Goal: Information Seeking & Learning: Learn about a topic

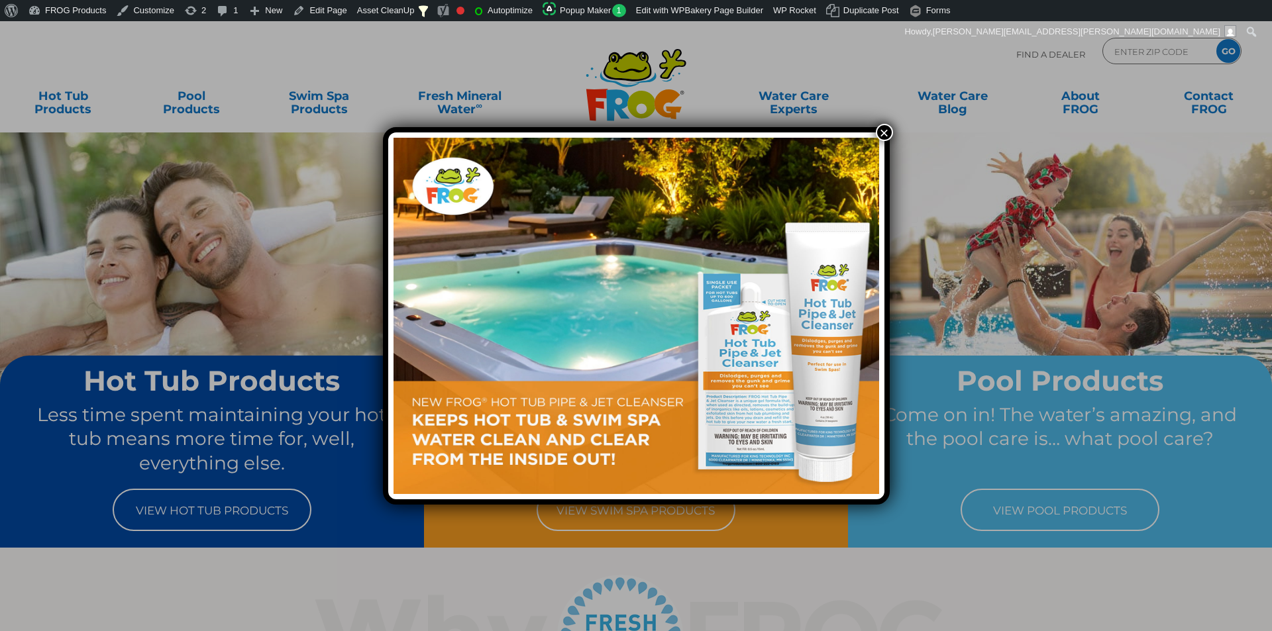
click at [886, 130] on button "×" at bounding box center [883, 132] width 17 height 17
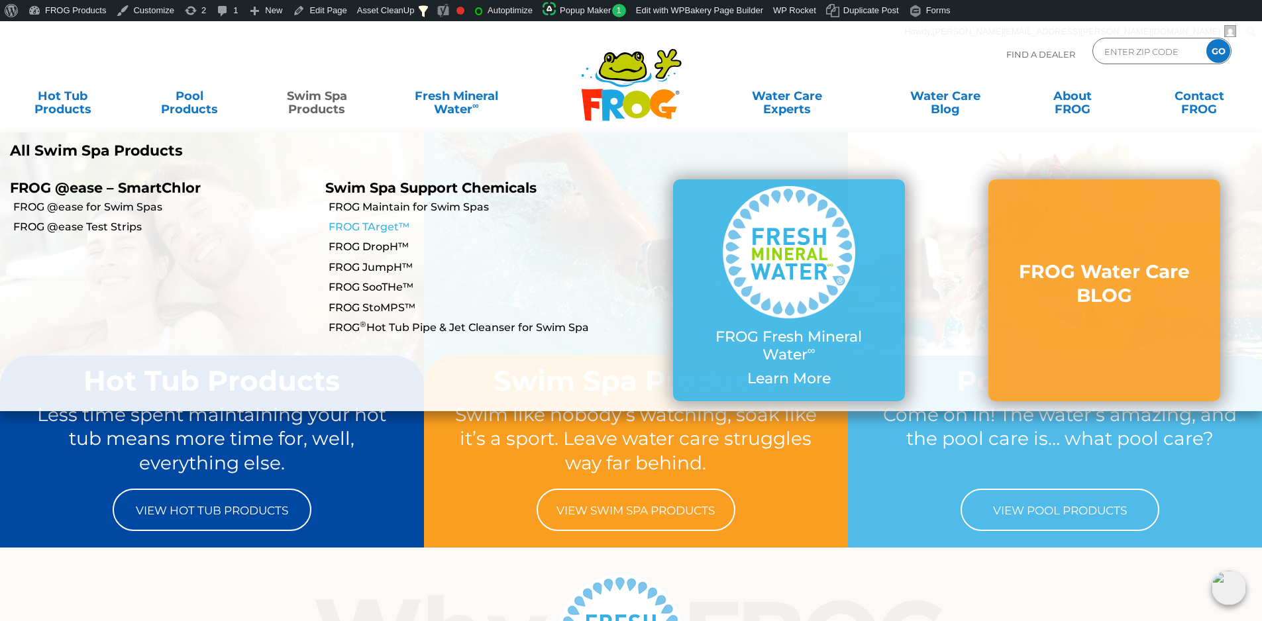
click at [393, 231] on link "FROG TArget™" at bounding box center [479, 227] width 302 height 15
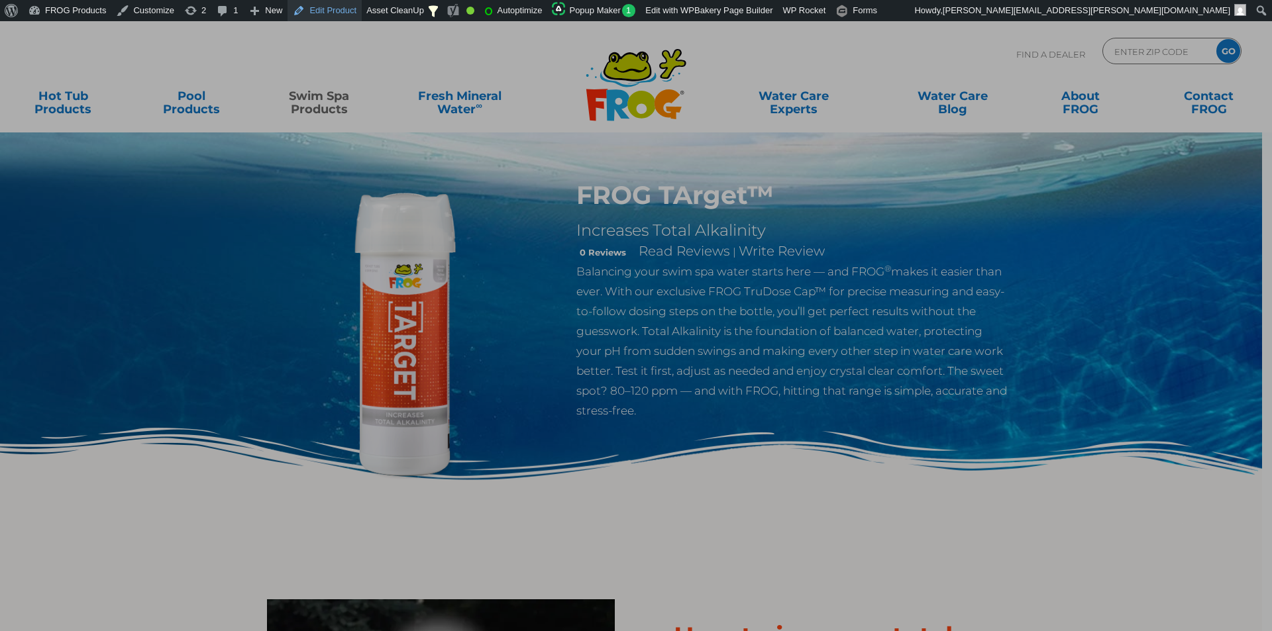
click at [305, 13] on link "Edit Product" at bounding box center [324, 10] width 74 height 21
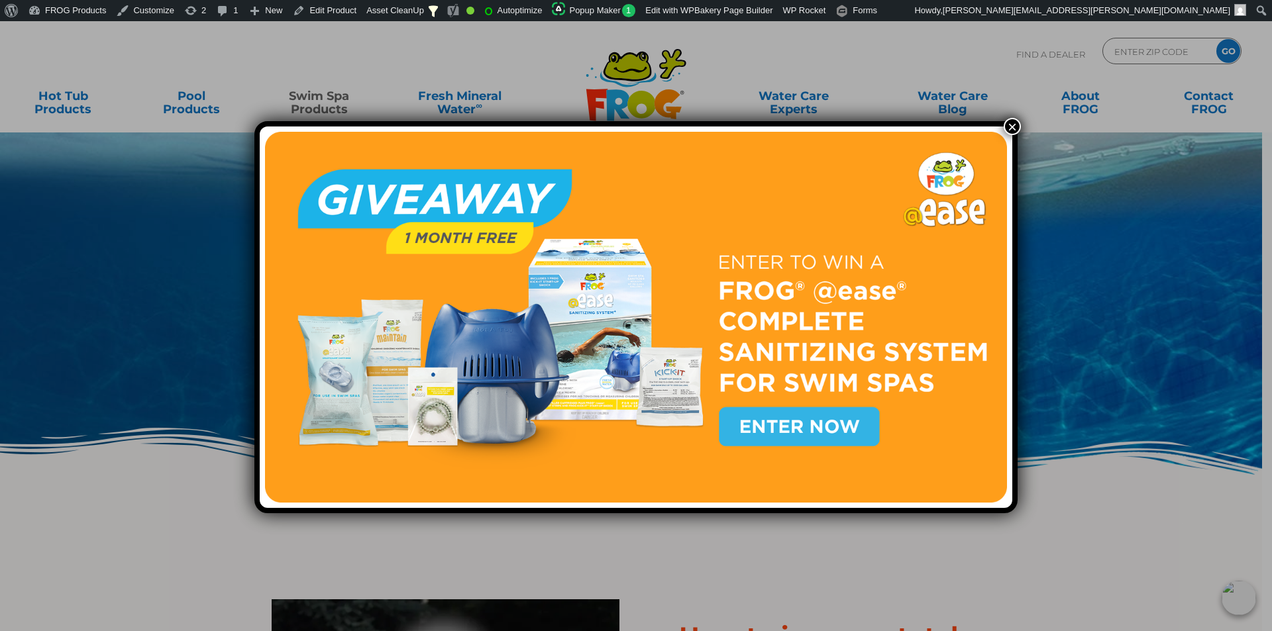
click at [1003, 126] on button "×" at bounding box center [1011, 126] width 17 height 17
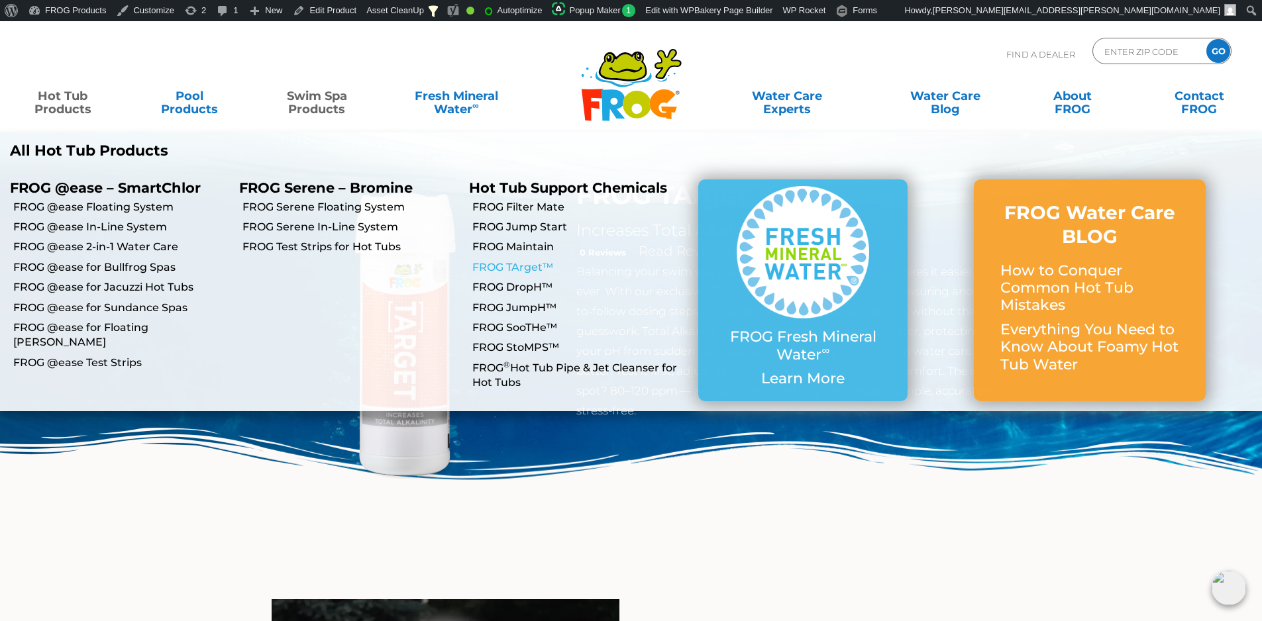
click at [526, 262] on link "FROG TArget™" at bounding box center [580, 267] width 216 height 15
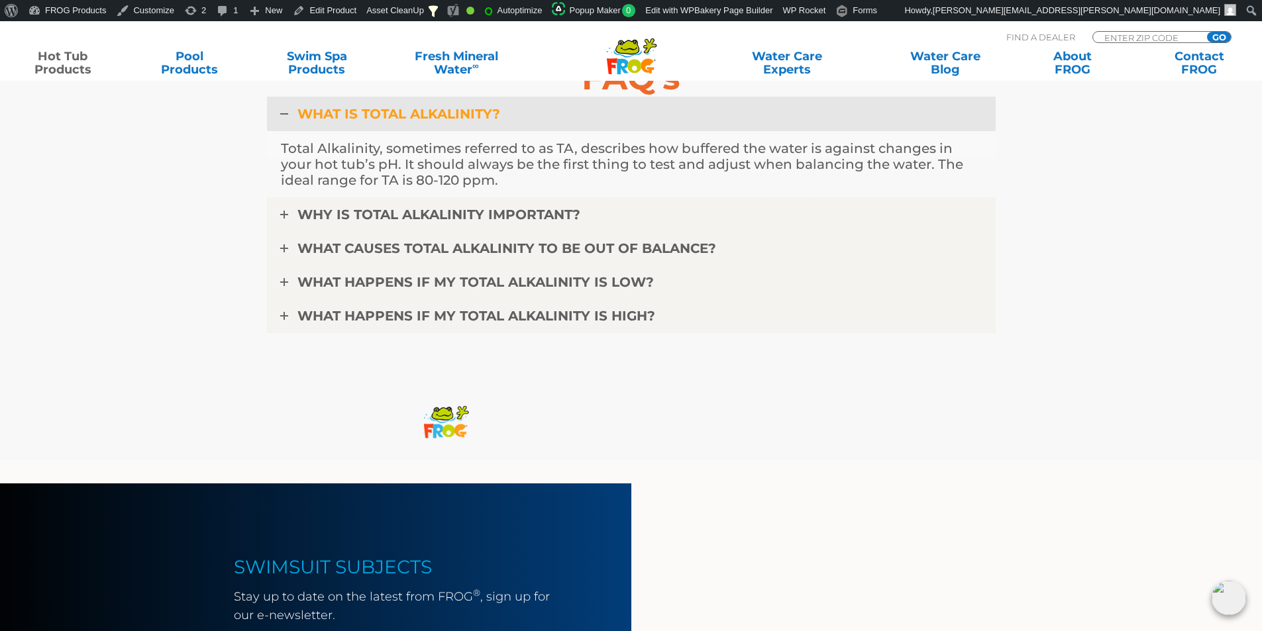
scroll to position [3377, 0]
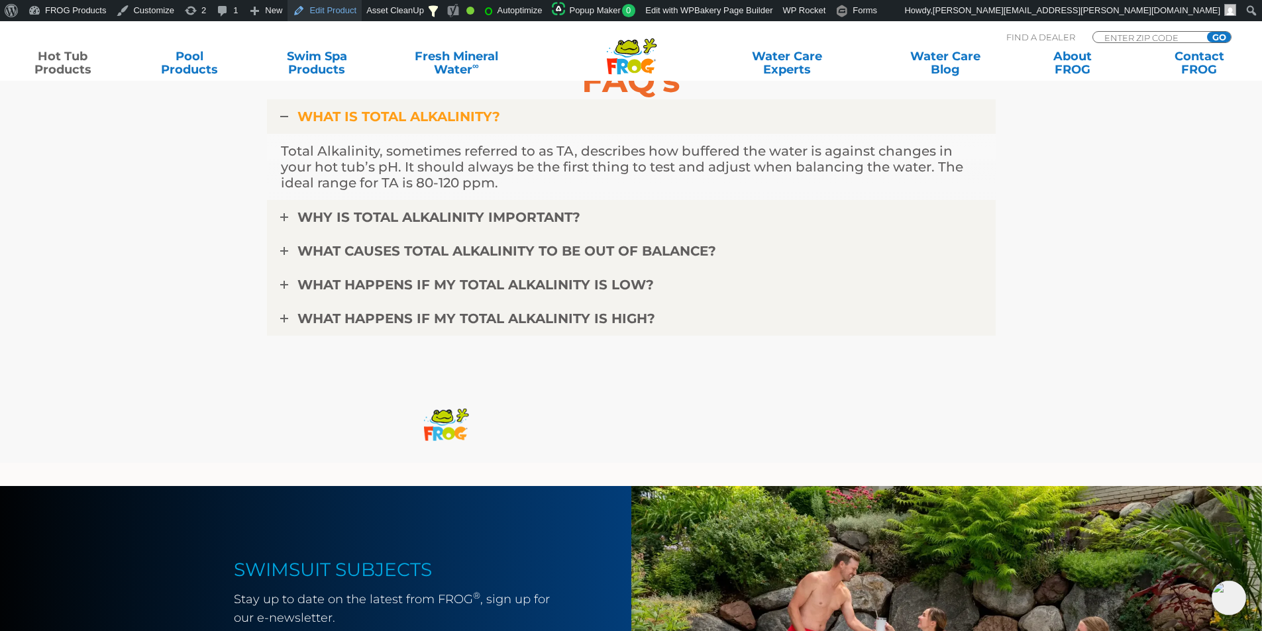
click at [336, 4] on link "Edit Product" at bounding box center [324, 10] width 74 height 21
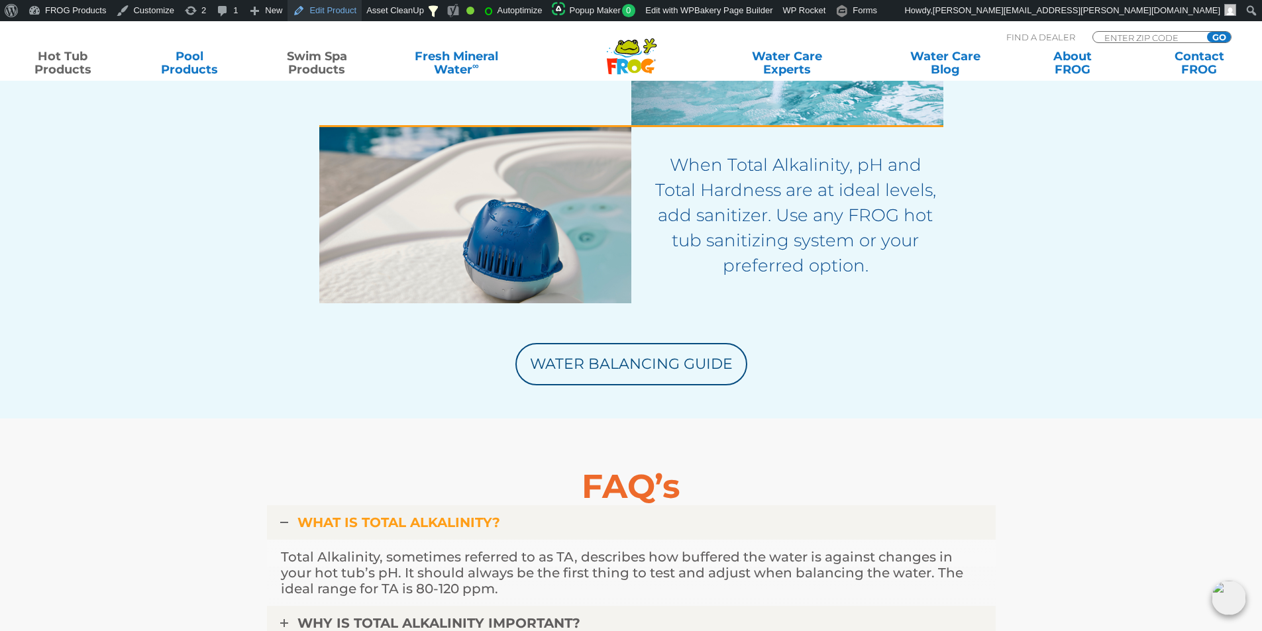
scroll to position [2848, 0]
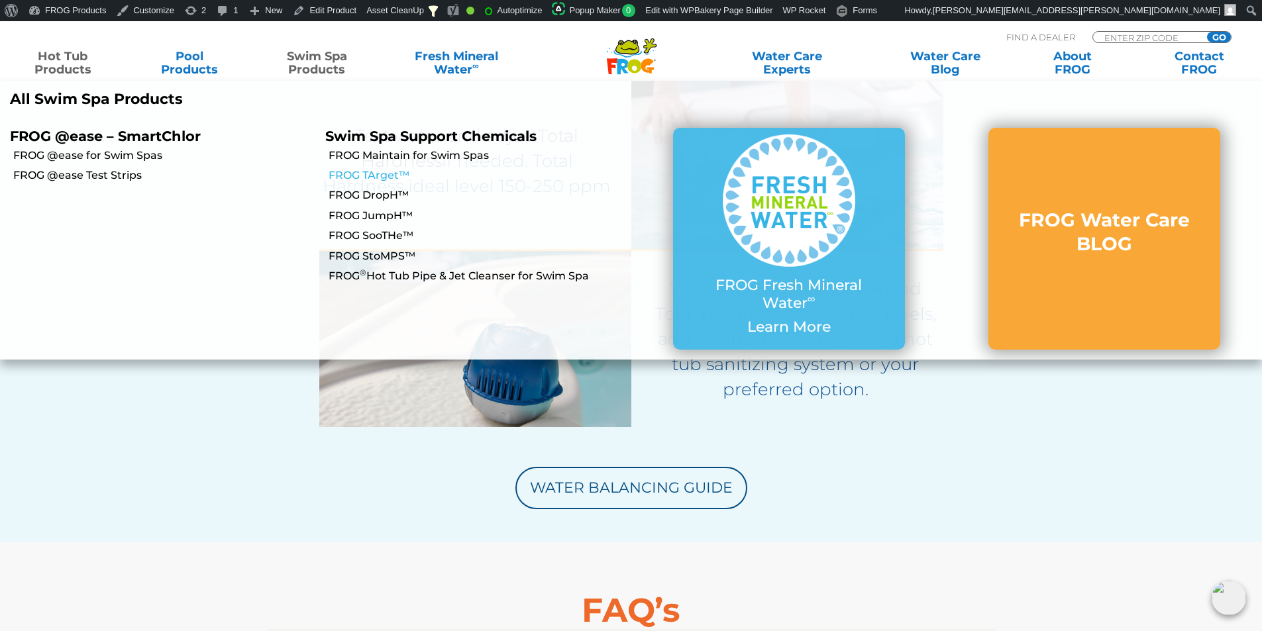
click at [390, 174] on link "FROG TArget™" at bounding box center [479, 175] width 302 height 15
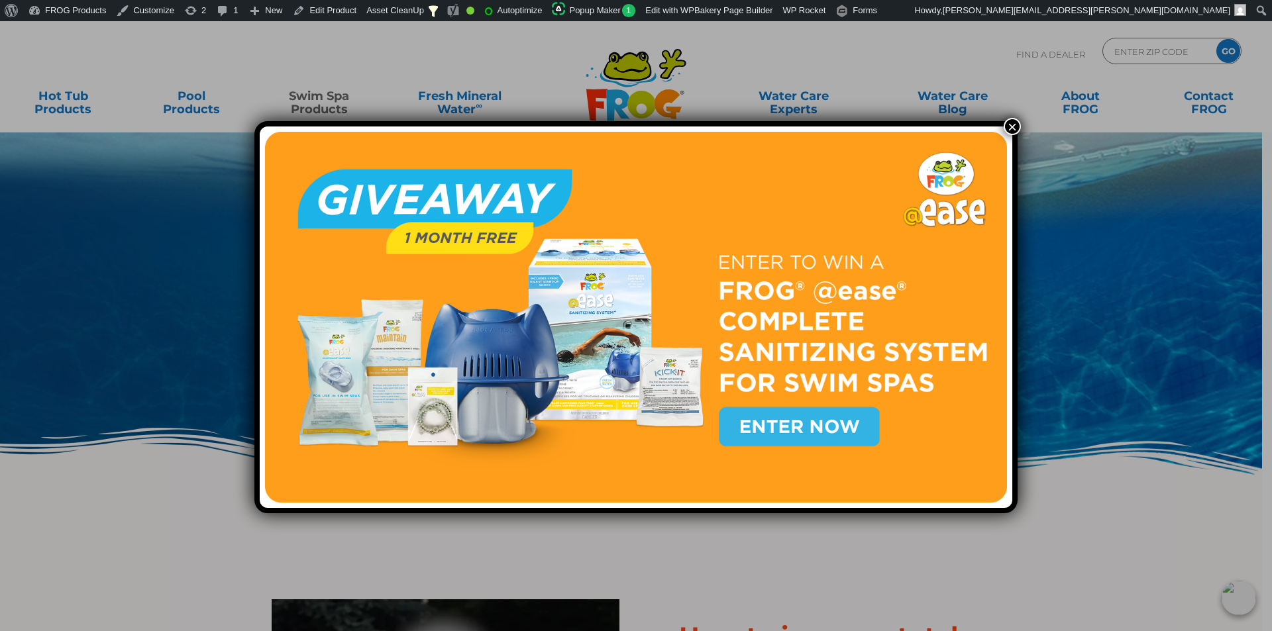
click at [1007, 126] on button "×" at bounding box center [1011, 126] width 17 height 17
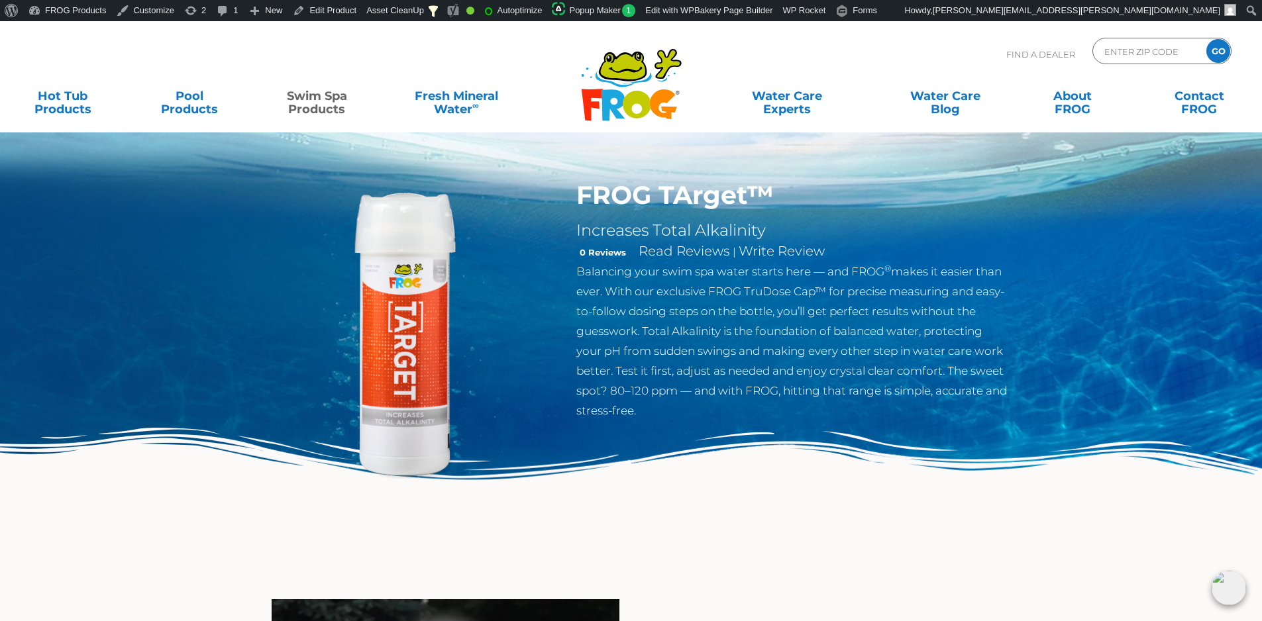
drag, startPoint x: 681, startPoint y: 414, endPoint x: 749, endPoint y: 301, distance: 132.2
click at [749, 301] on p "Balancing your swim spa water starts here — and FROG ® makes it easier than eve…" at bounding box center [792, 341] width 432 height 159
click at [745, 303] on p "Balancing your swim spa water starts here — and FROG ® makes it easier than eve…" at bounding box center [792, 341] width 432 height 159
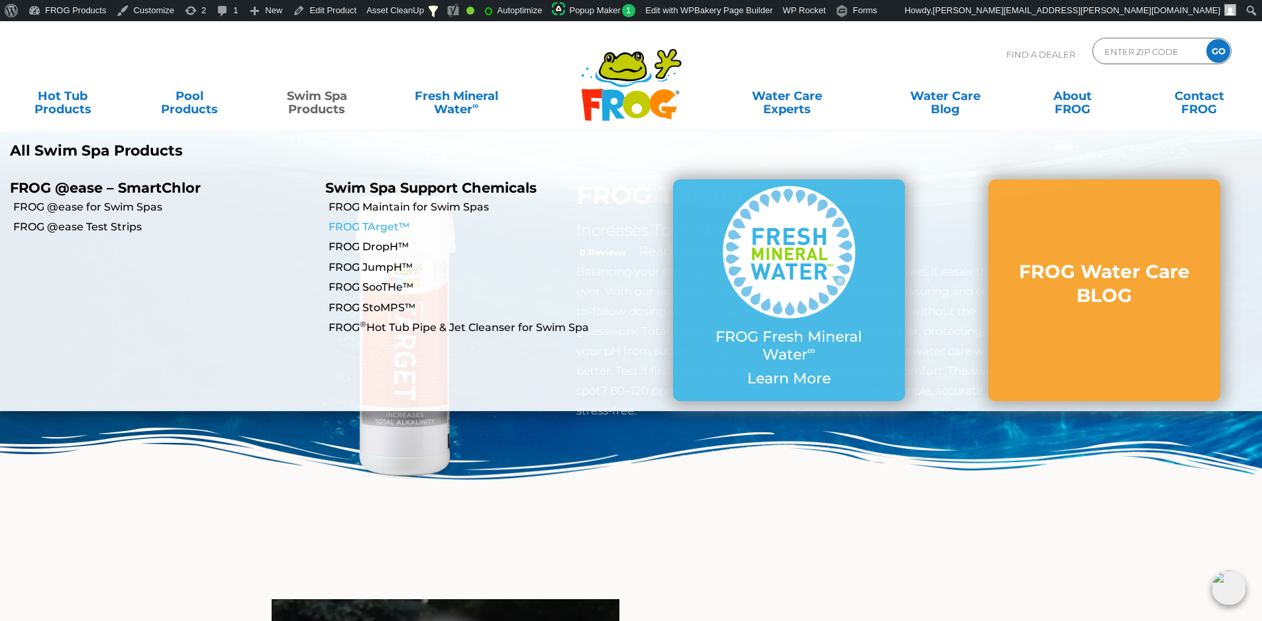
click at [384, 227] on link "FROG TArget™" at bounding box center [479, 227] width 302 height 15
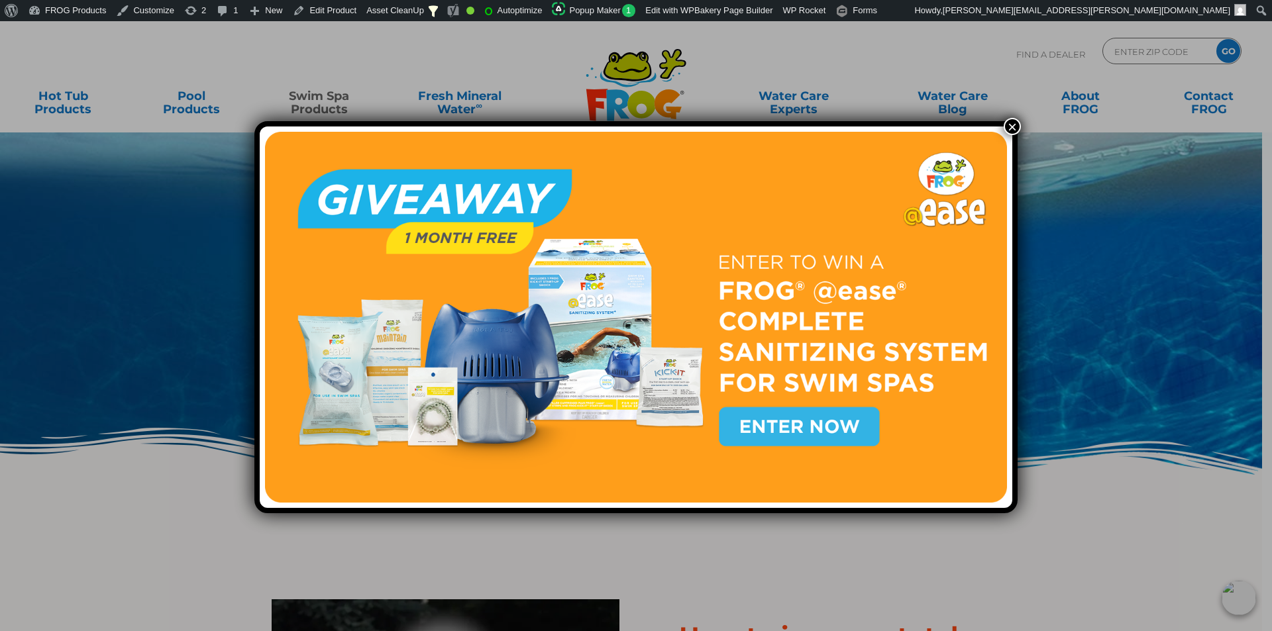
click at [1004, 125] on button "×" at bounding box center [1011, 126] width 17 height 17
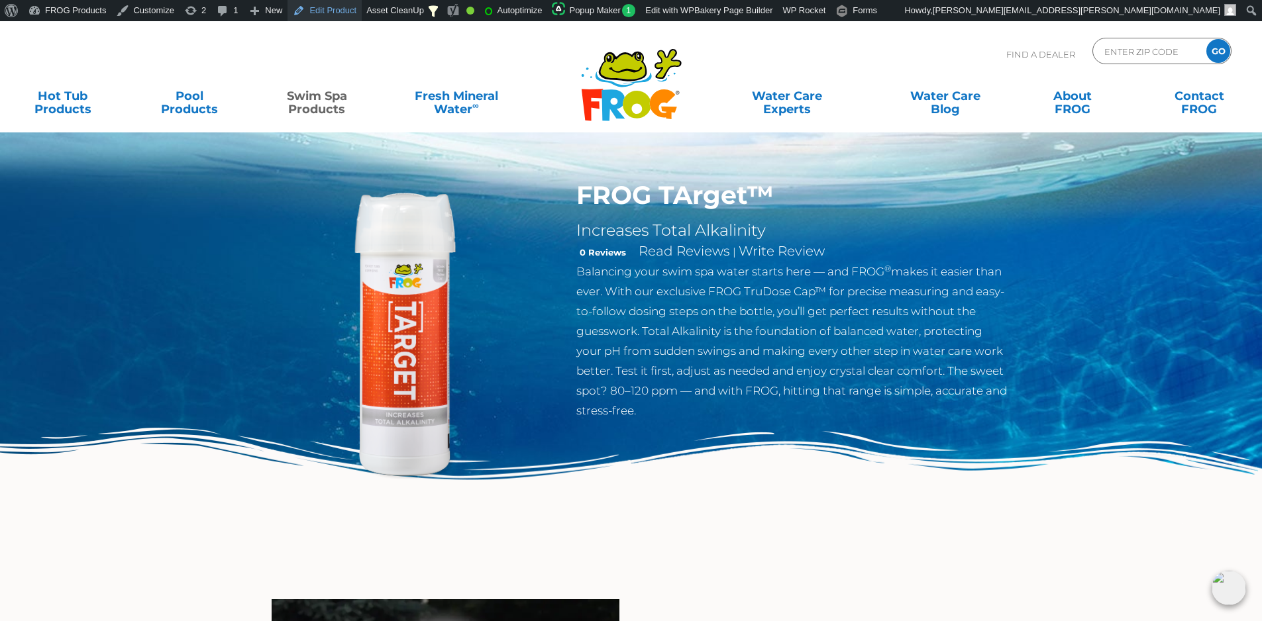
click at [319, 7] on link "Edit Product" at bounding box center [324, 10] width 74 height 21
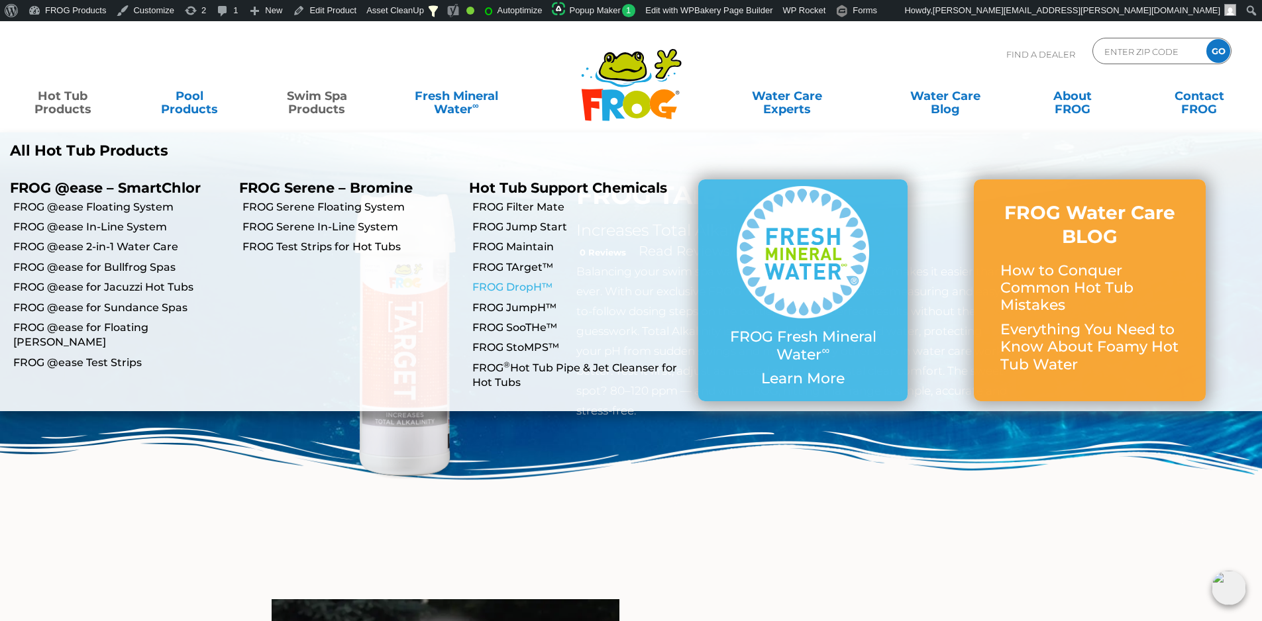
click at [517, 284] on link "FROG DropH™" at bounding box center [580, 287] width 216 height 15
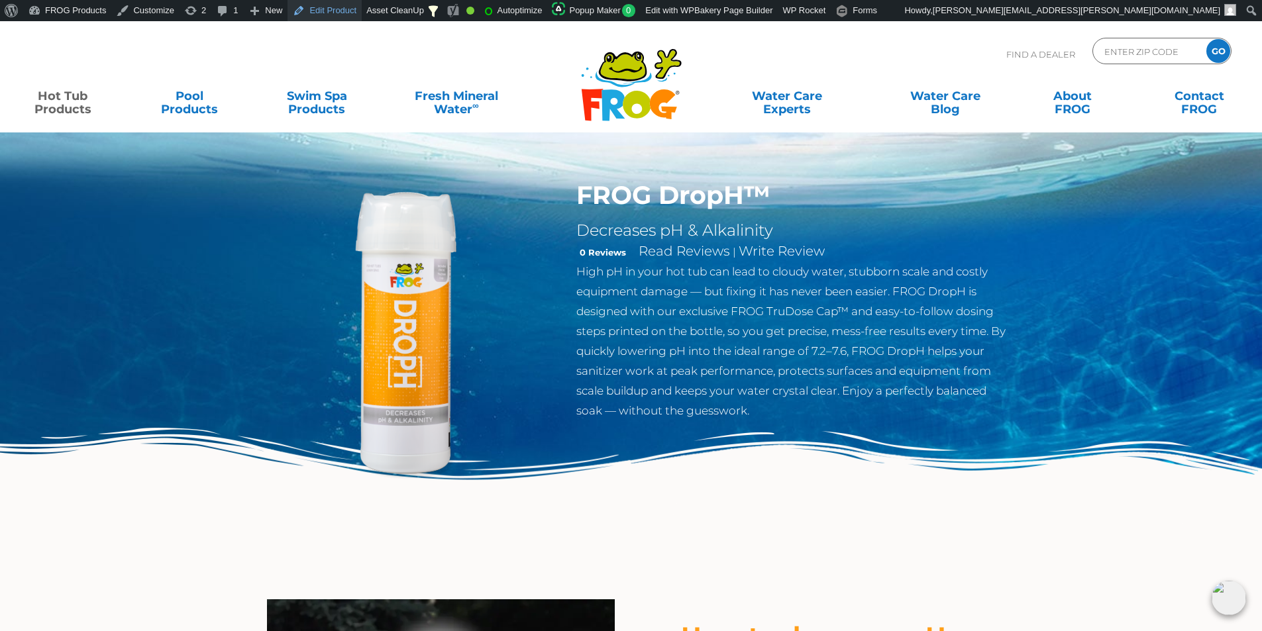
click at [343, 15] on link "Edit Product" at bounding box center [324, 10] width 74 height 21
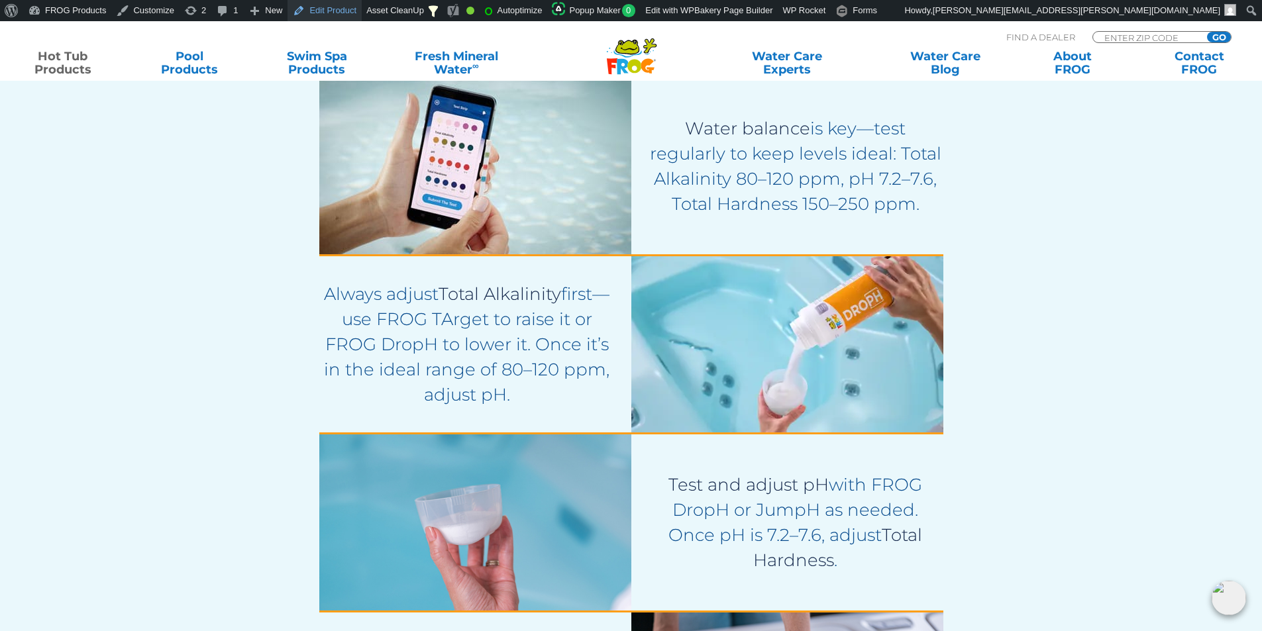
scroll to position [2252, 0]
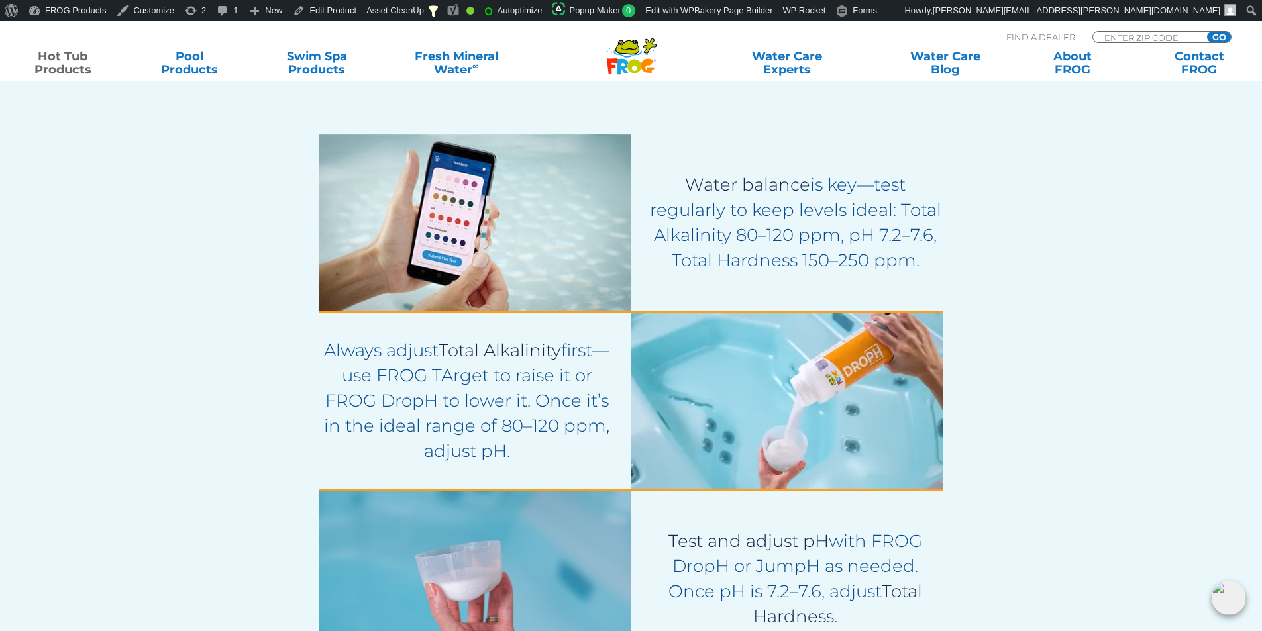
drag, startPoint x: 530, startPoint y: 447, endPoint x: 320, endPoint y: 350, distance: 231.1
click at [320, 350] on p "Always adjust Total Alkalinity first—use FROG TArget to raise it or FROG DropH …" at bounding box center [466, 401] width 295 height 126
copy p "Always adjust Total Alkalinity first—use FROG TArget to raise it or FROG DropH …"
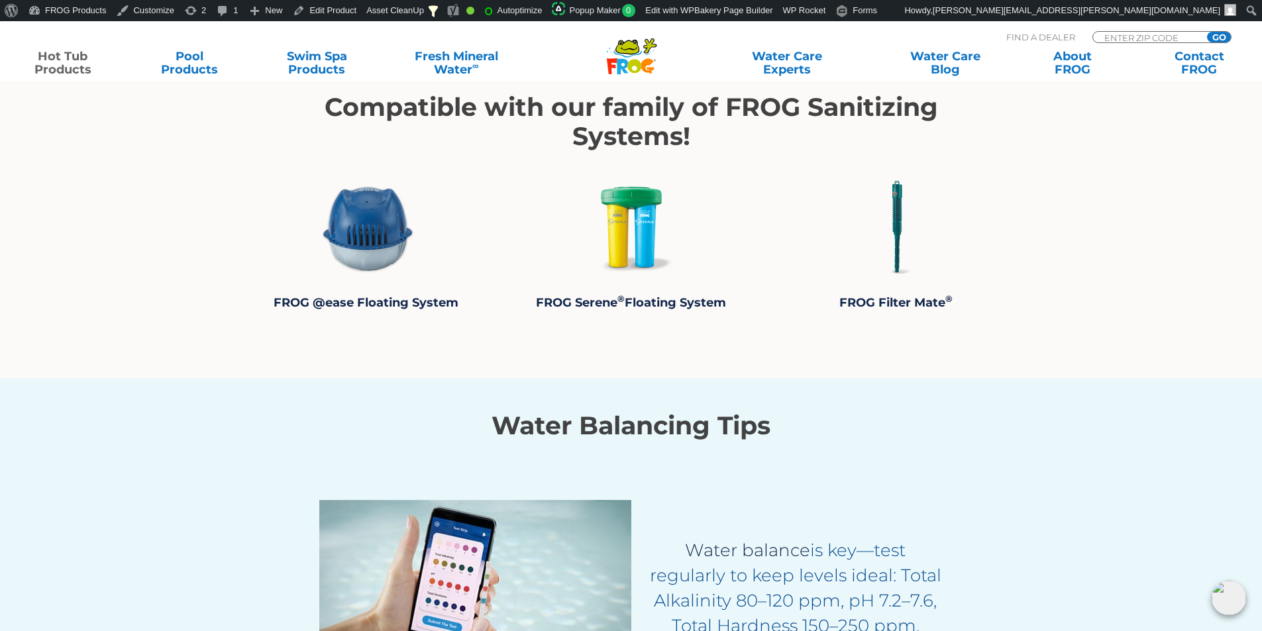
scroll to position [1656, 0]
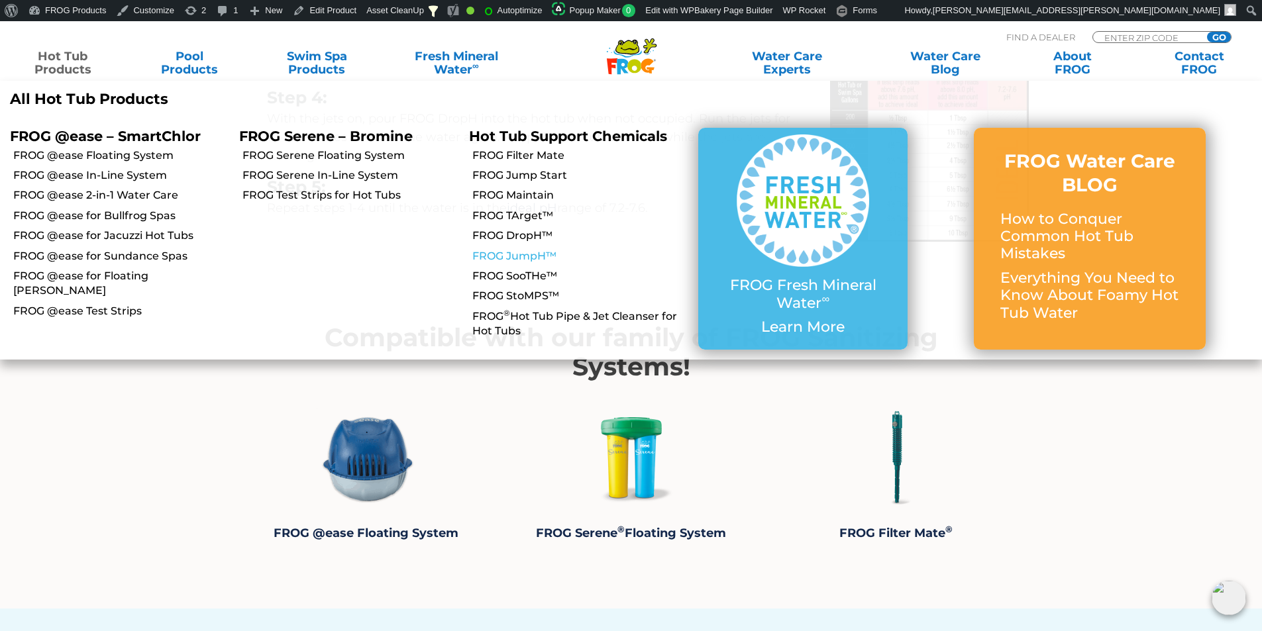
click at [516, 254] on link "FROG JumpH™" at bounding box center [580, 256] width 216 height 15
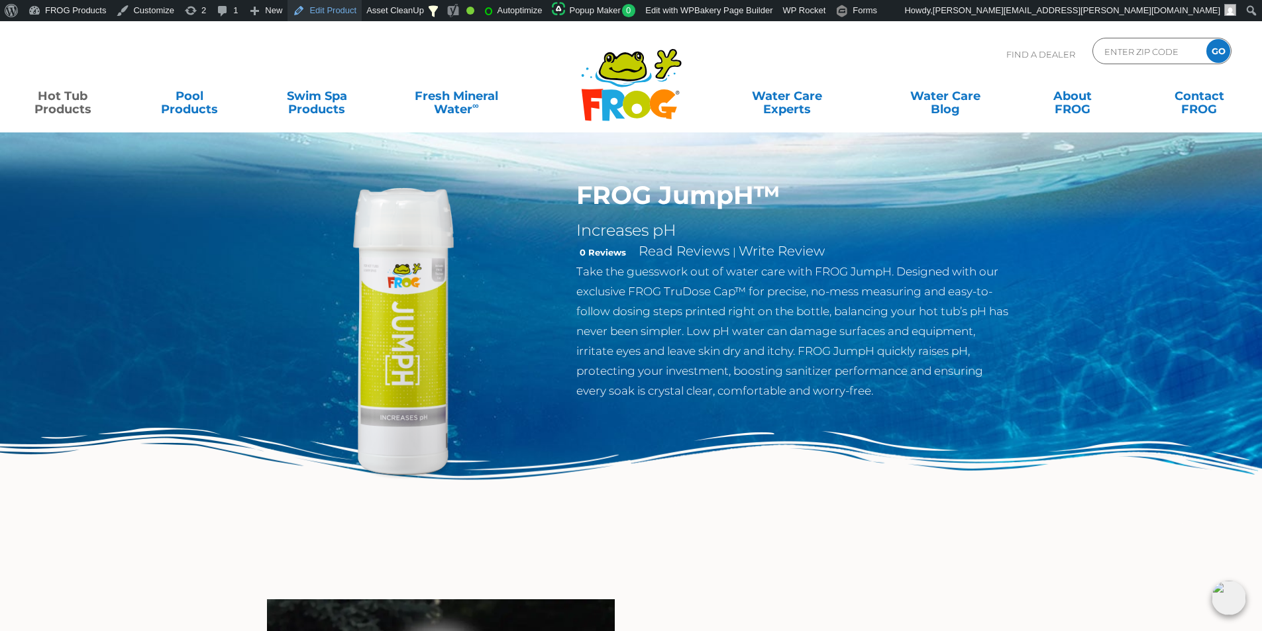
click at [305, 14] on link "Edit Product" at bounding box center [324, 10] width 74 height 21
drag, startPoint x: 686, startPoint y: 230, endPoint x: 572, endPoint y: 236, distance: 114.8
click at [572, 236] on div "FROG JumpH™ Increases pH 0 Reviews Read Reviews | Write Review Take the guesswo…" at bounding box center [792, 293] width 452 height 227
copy h2 "Increases pH"
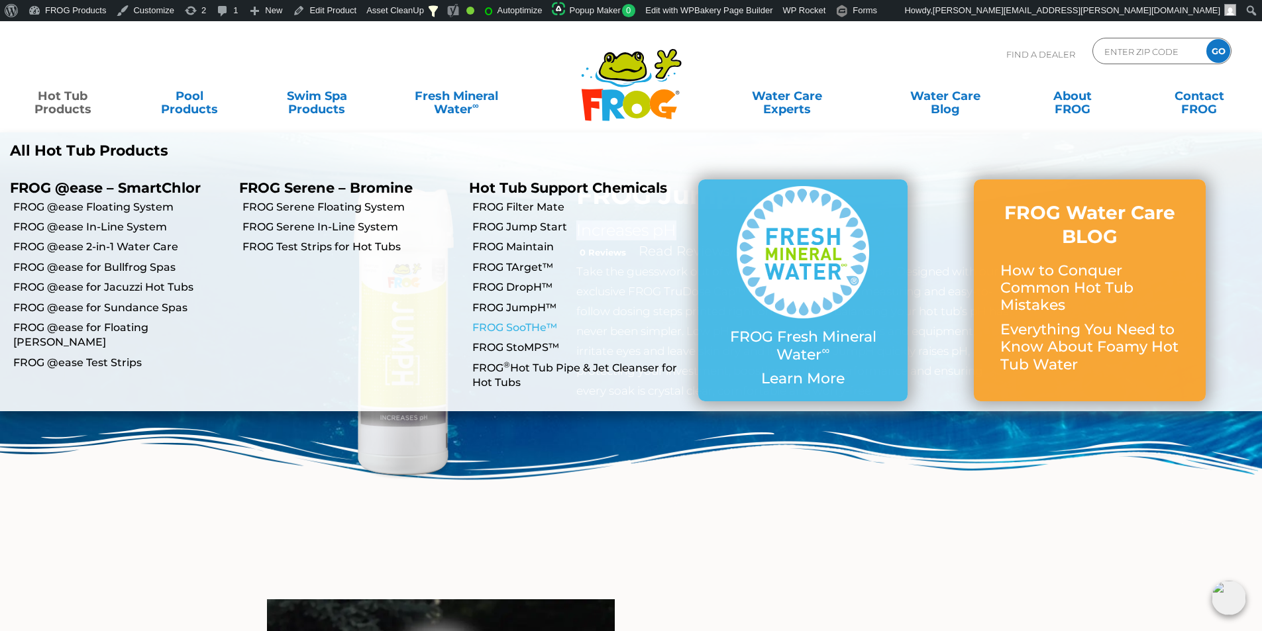
click at [518, 324] on link "FROG SooTHe™" at bounding box center [580, 328] width 216 height 15
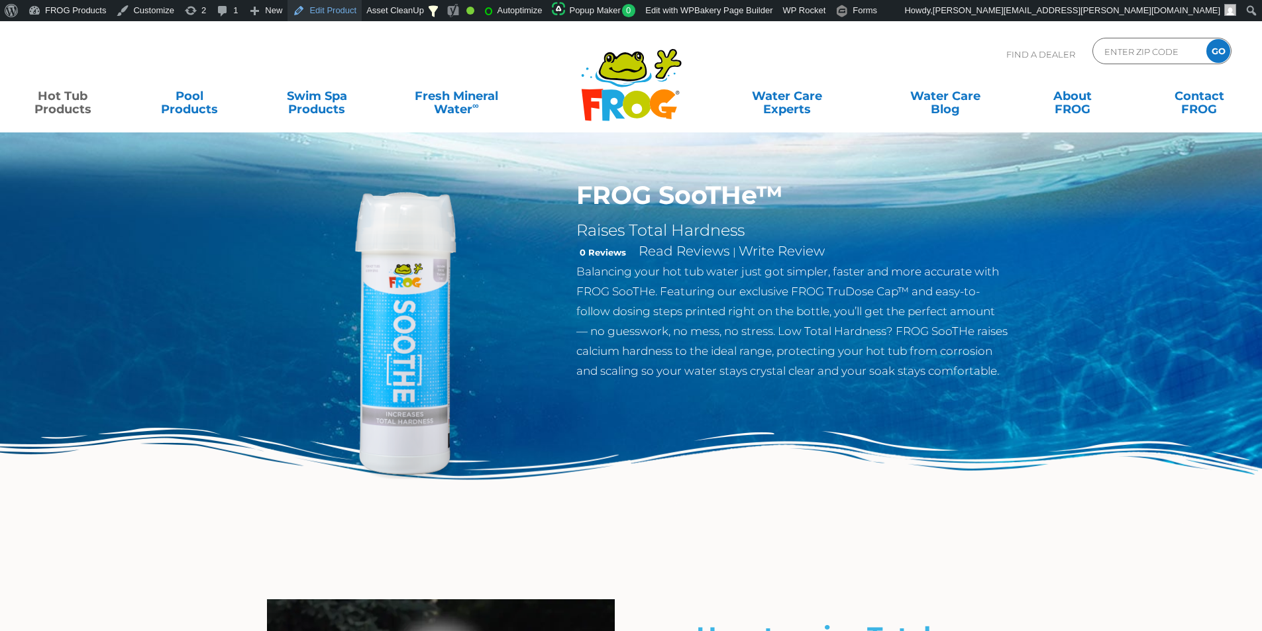
click at [323, 8] on link "Edit Product" at bounding box center [324, 10] width 74 height 21
drag, startPoint x: 738, startPoint y: 228, endPoint x: 579, endPoint y: 238, distance: 159.2
click at [579, 238] on h2 "Raises Total Hardness" at bounding box center [792, 231] width 432 height 20
copy h2 "Raises Total Hardness"
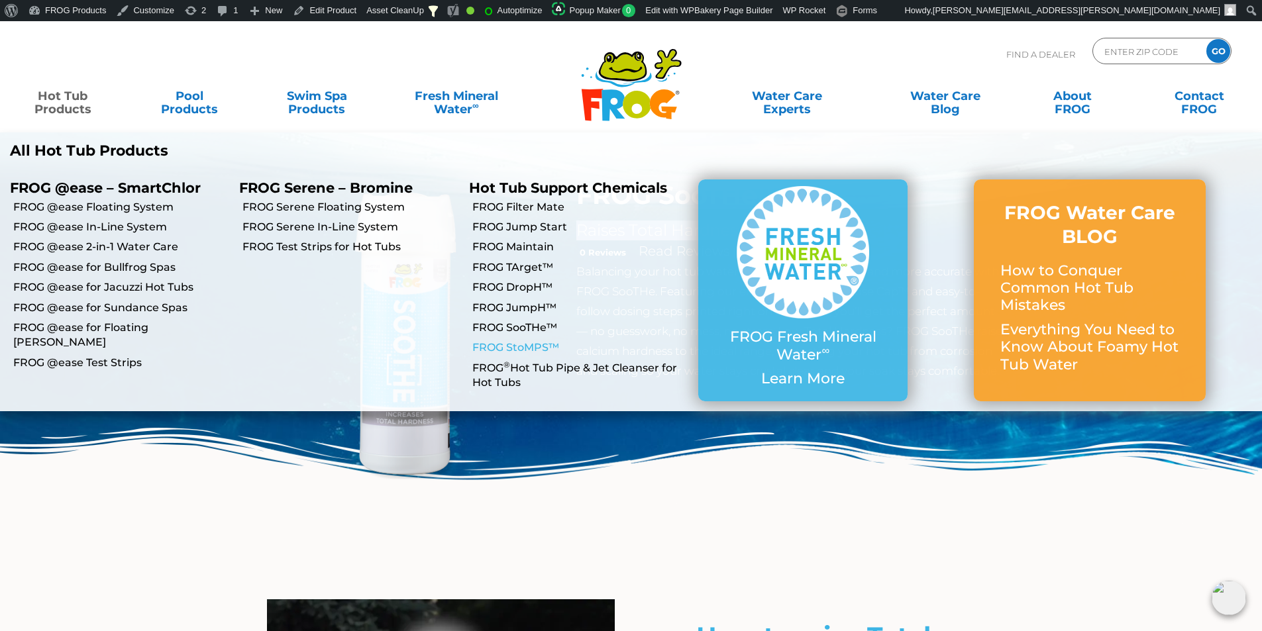
click at [526, 344] on link "FROG StoMPS™" at bounding box center [580, 347] width 216 height 15
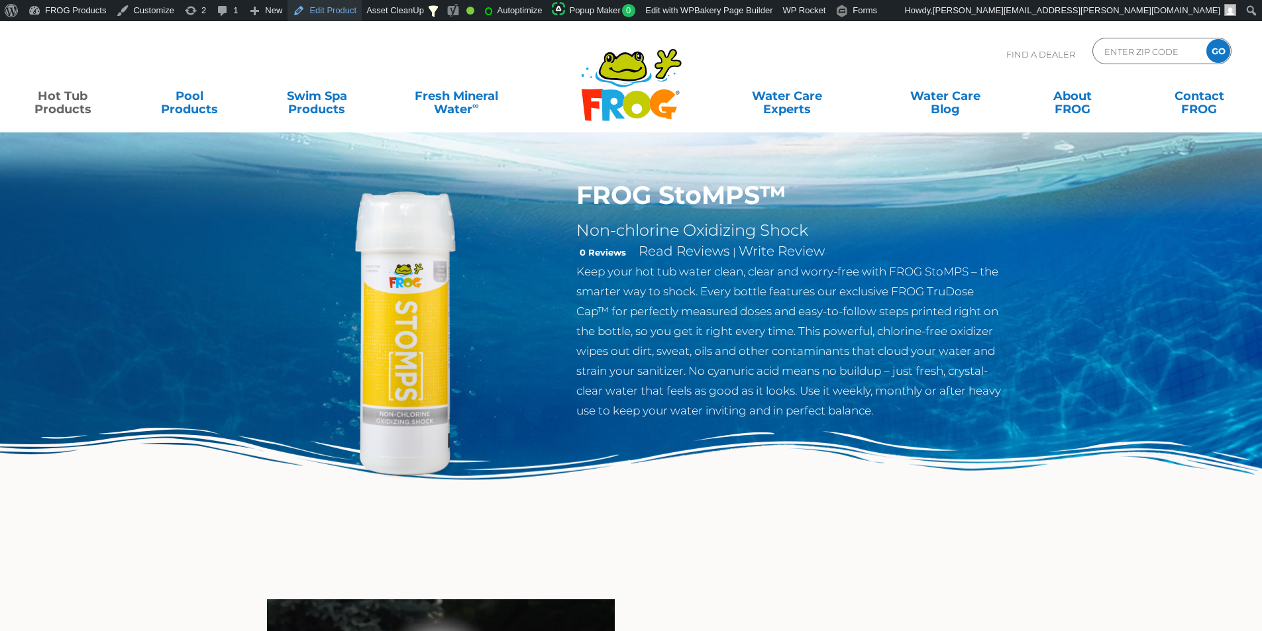
click at [320, 9] on link "Edit Product" at bounding box center [324, 10] width 74 height 21
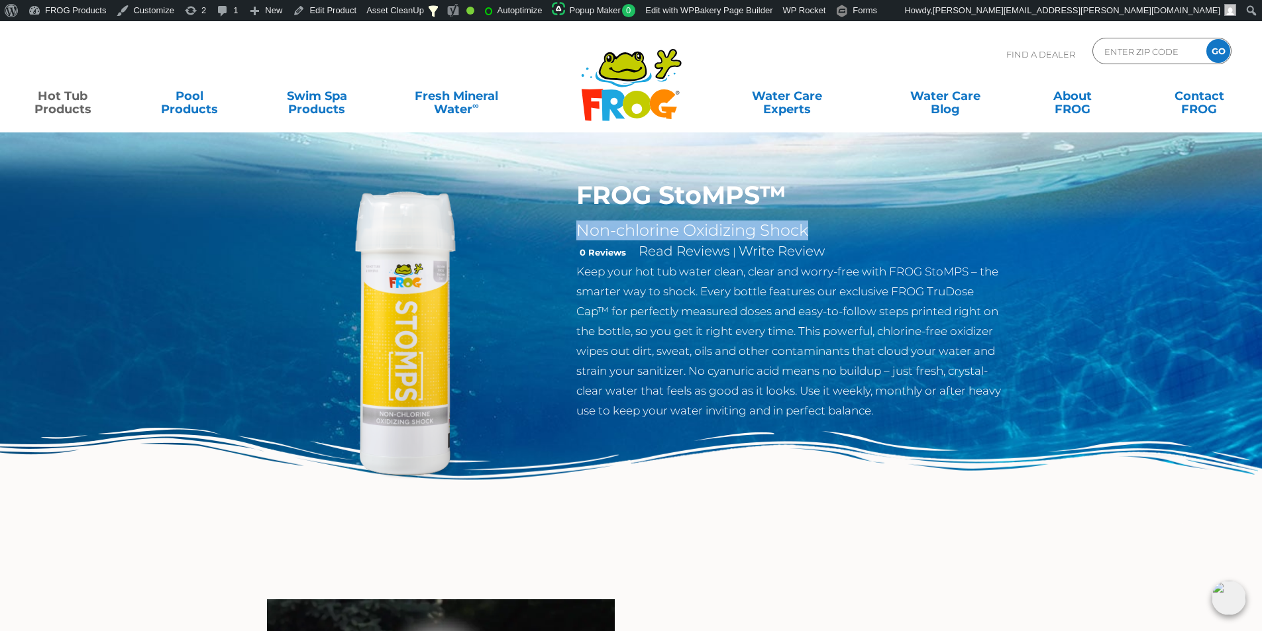
drag, startPoint x: 805, startPoint y: 220, endPoint x: 582, endPoint y: 226, distance: 222.6
click at [582, 226] on div "FROG StoMPS™ Non-chlorine Oxidizing Shock 0 Reviews Read Reviews | Write Review…" at bounding box center [792, 300] width 432 height 240
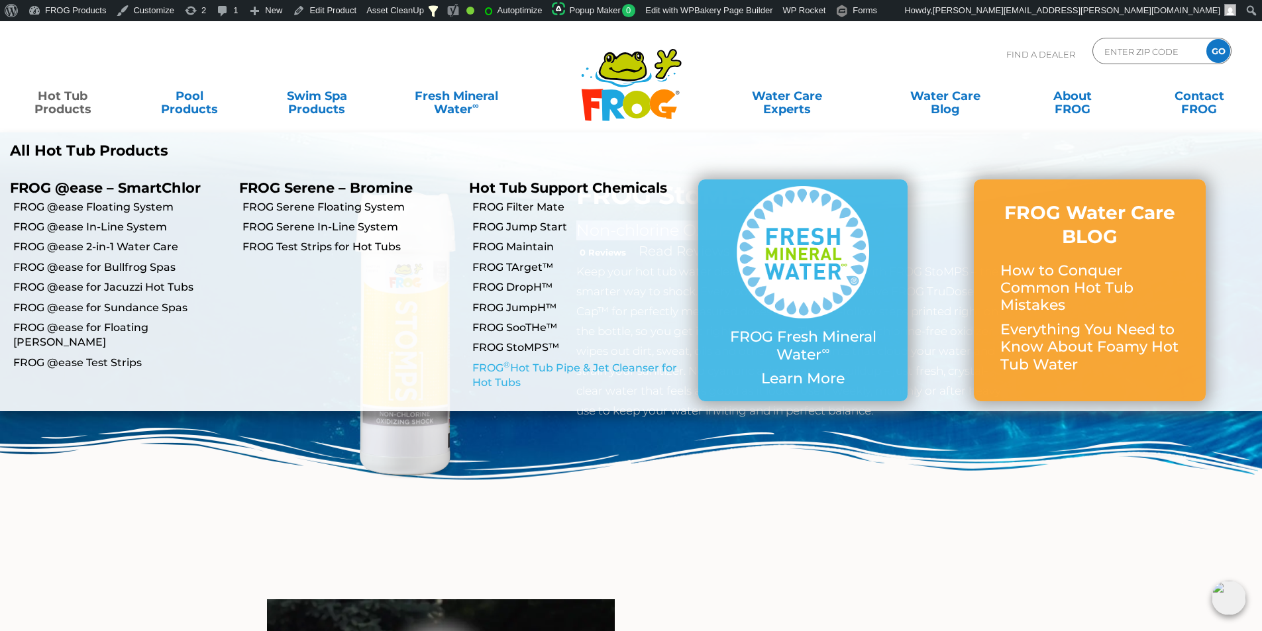
click at [518, 376] on link "FROG ® Hot Tub Pipe & Jet Cleanser for Hot Tubs" at bounding box center [580, 376] width 216 height 30
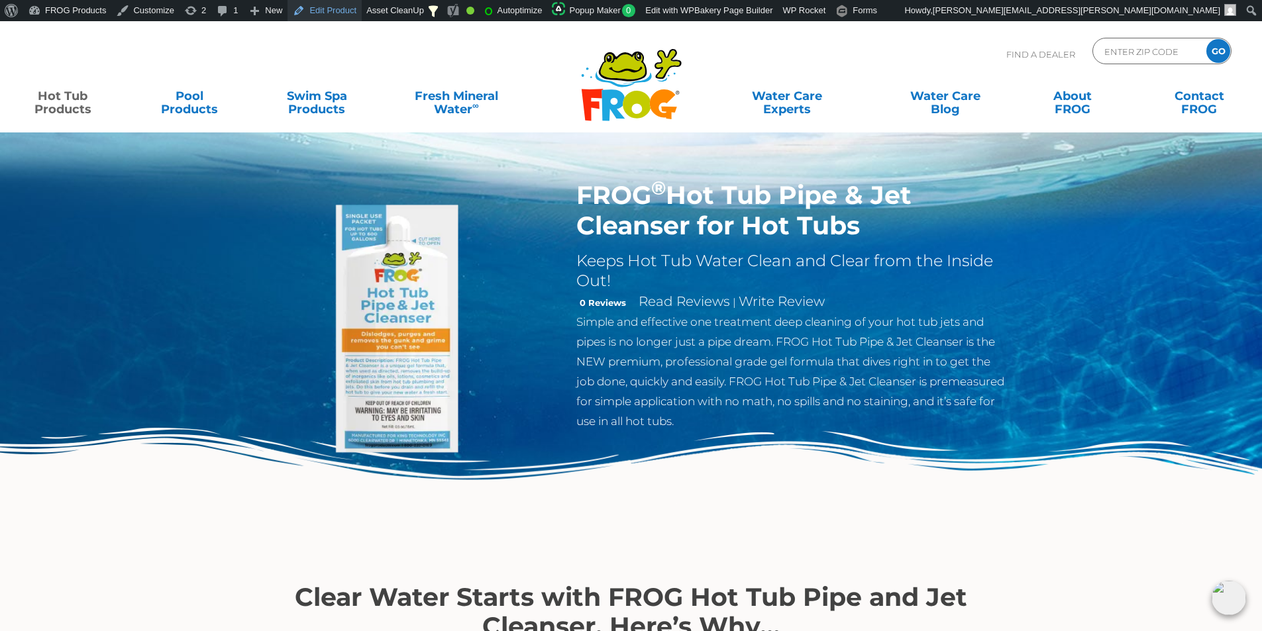
click at [299, 12] on link "Edit Product" at bounding box center [324, 10] width 74 height 21
drag, startPoint x: 878, startPoint y: 230, endPoint x: 573, endPoint y: 197, distance: 307.2
click at [573, 197] on div "FROG ® Hot Tub Pipe & Jet Cleanser for Hot Tubs Keeps Hot Tub Water Clean and C…" at bounding box center [792, 309] width 452 height 258
copy h1 "FROG ® Hot Tub Pipe & Jet Cleanser for Hot Tubs"
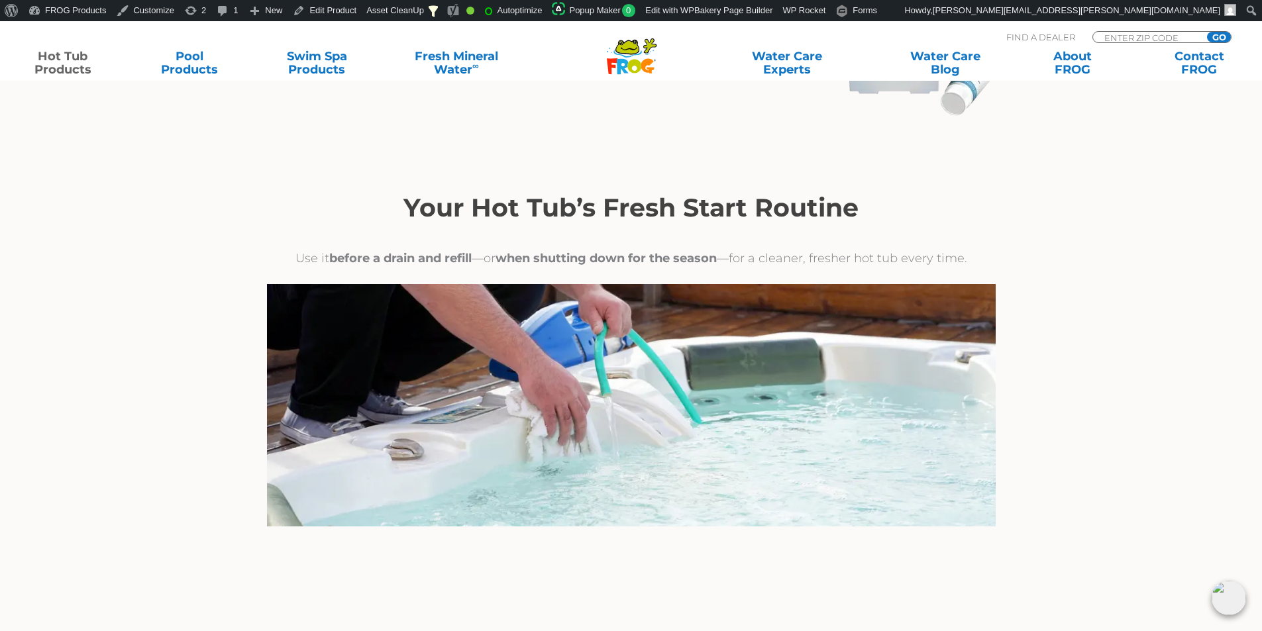
scroll to position [2119, 0]
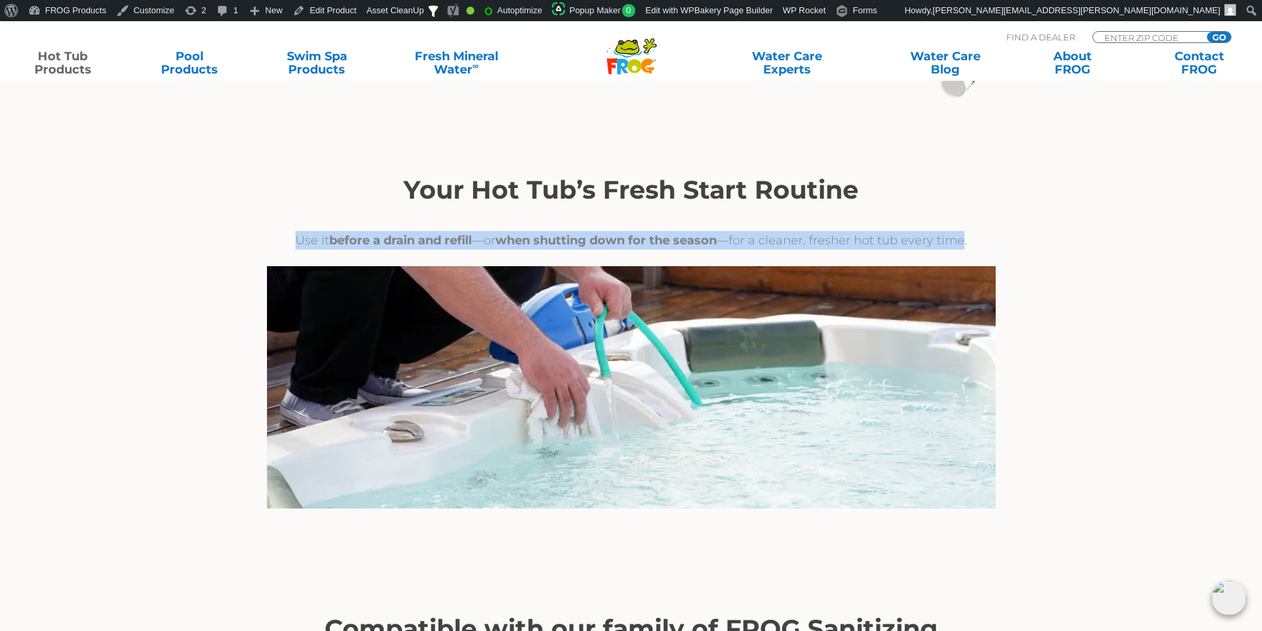
drag, startPoint x: 295, startPoint y: 236, endPoint x: 965, endPoint y: 239, distance: 670.2
click at [965, 239] on p "Use it before a drain and refill —or when shutting down for the season —for a c…" at bounding box center [631, 240] width 728 height 19
copy p "Use it before a drain and refill —or when shutting down for the season —for a c…"
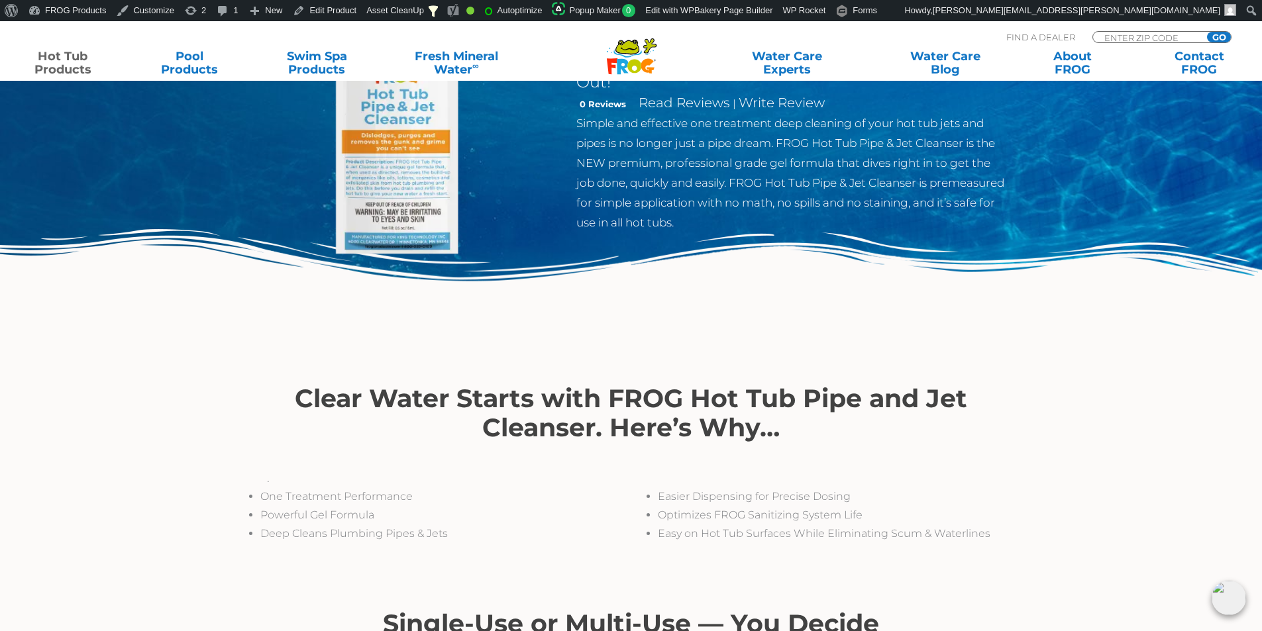
scroll to position [0, 0]
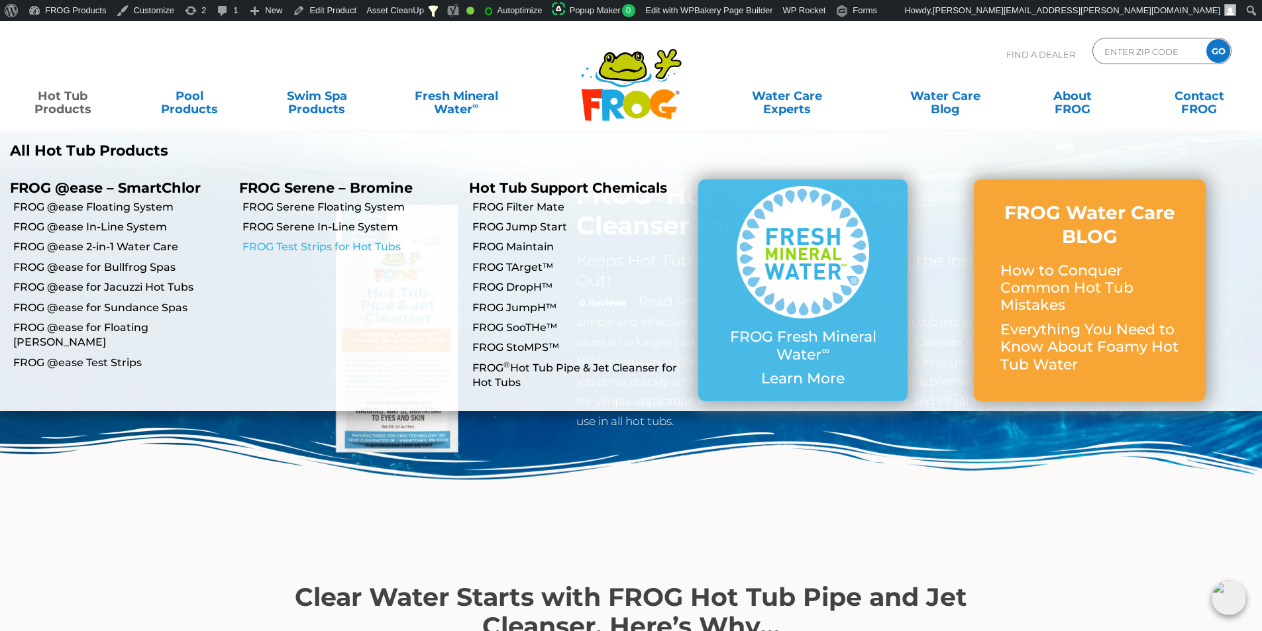
click at [332, 250] on link "FROG Test Strips for Hot Tubs" at bounding box center [350, 247] width 216 height 15
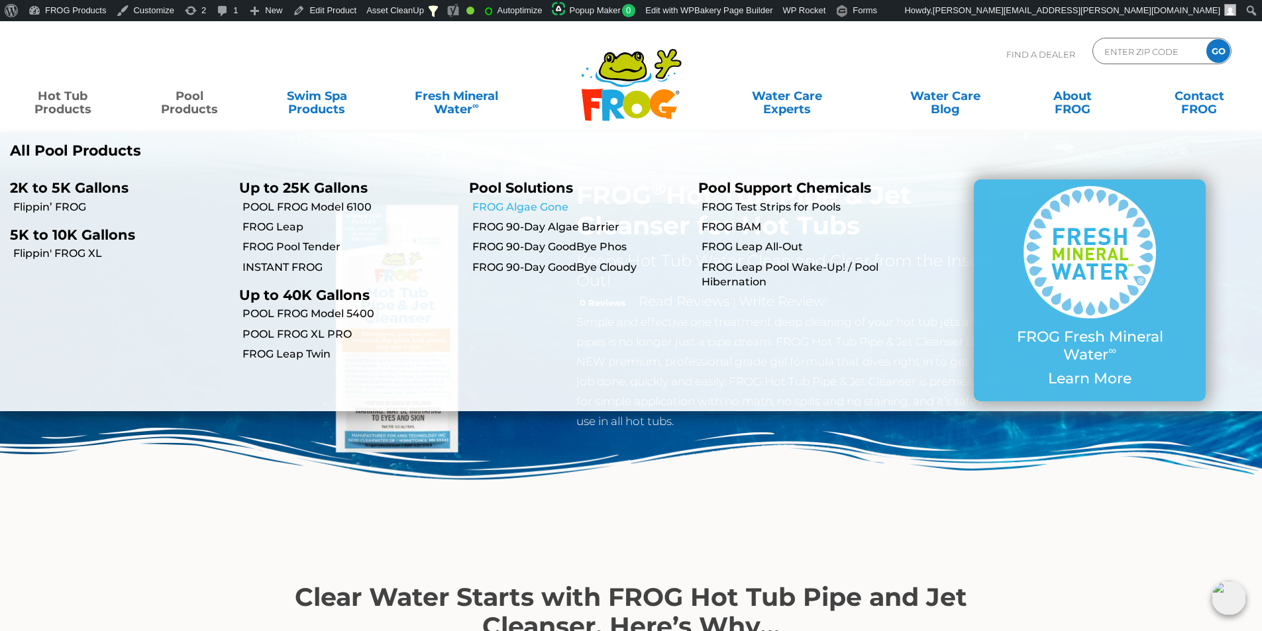
click at [534, 208] on link "FROG Algae Gone" at bounding box center [580, 207] width 216 height 15
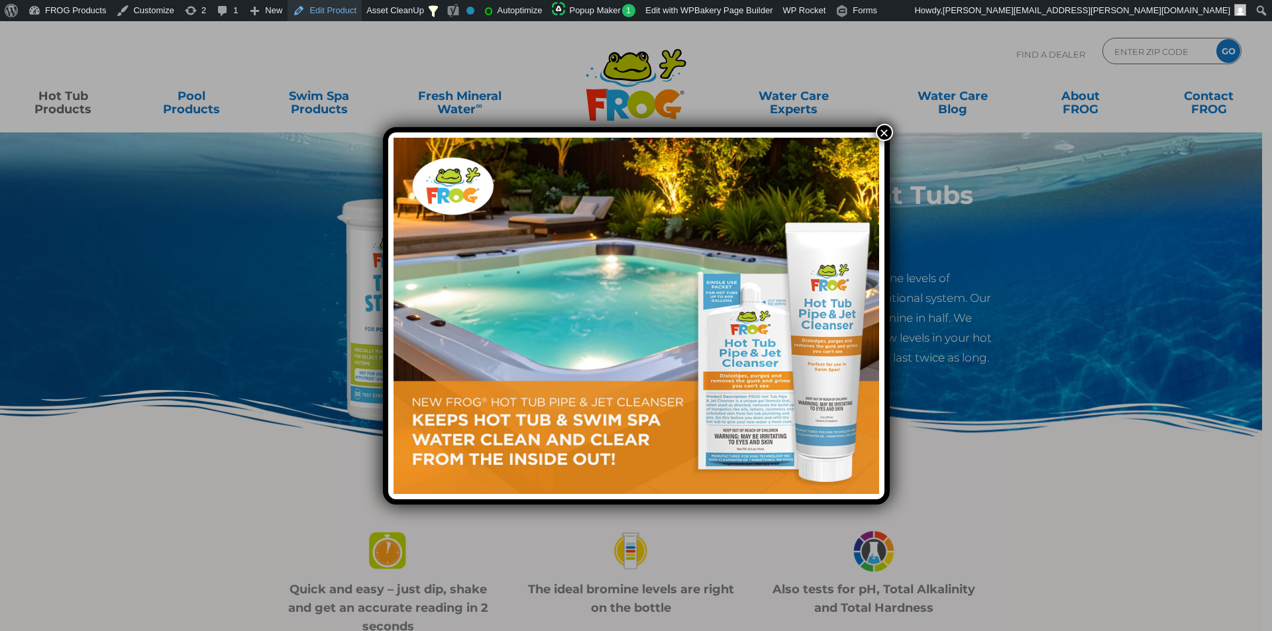
click at [324, 11] on link "Edit Product" at bounding box center [324, 10] width 74 height 21
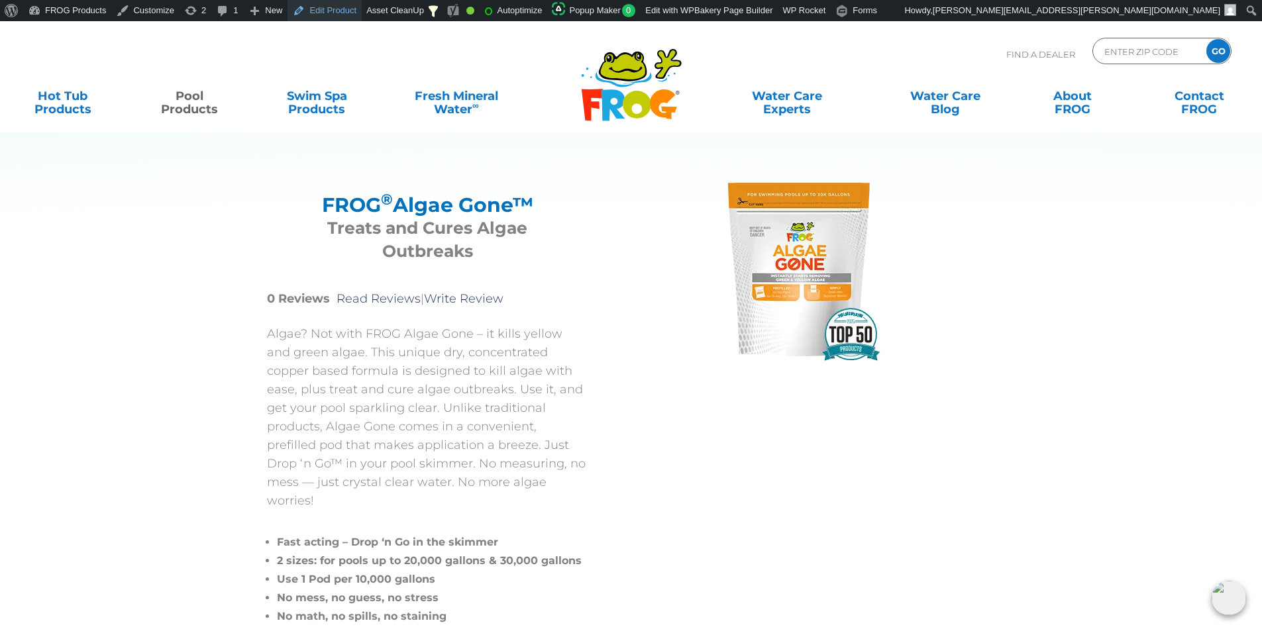
click at [321, 11] on link "Edit Product" at bounding box center [324, 10] width 74 height 21
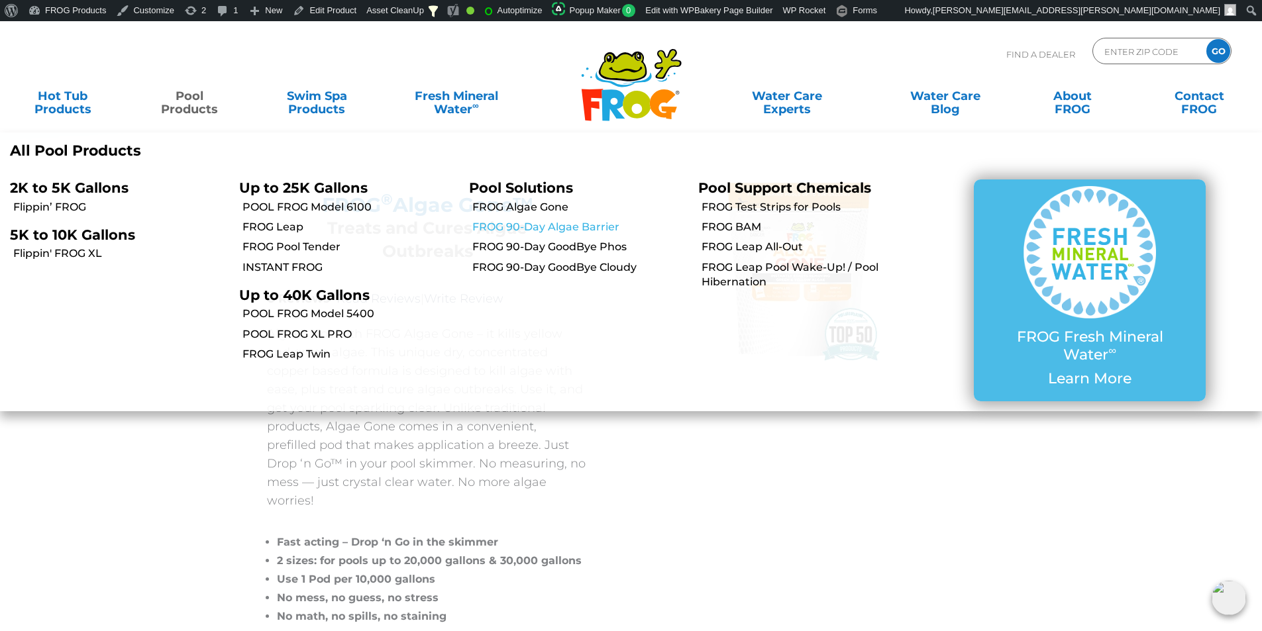
click at [577, 224] on link "FROG 90-Day Algae Barrier" at bounding box center [580, 227] width 216 height 15
click at [573, 228] on link "FROG 90-Day Algae Barrier" at bounding box center [580, 227] width 216 height 15
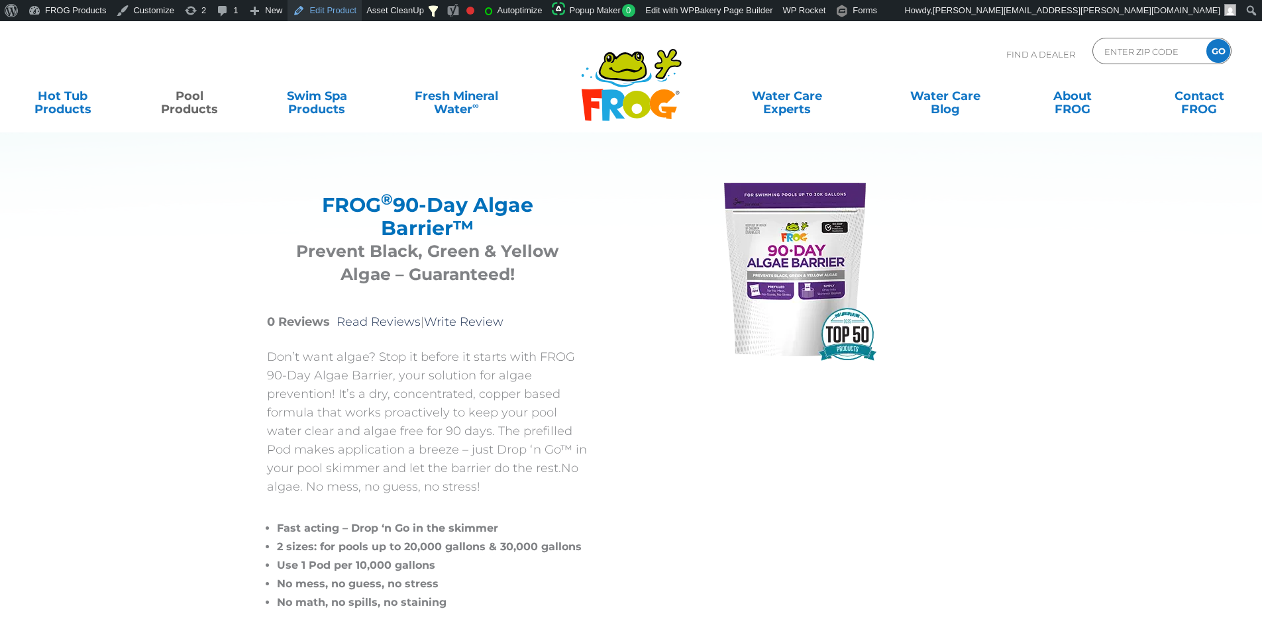
click at [322, 16] on link "Edit Product" at bounding box center [324, 10] width 74 height 21
click at [229, 260] on section "FROG ® 90-Day Algae Barrier™ FROG ® 90-Day Algae Barrier™ Prevent Black, Green …" at bounding box center [621, 353] width 795 height 664
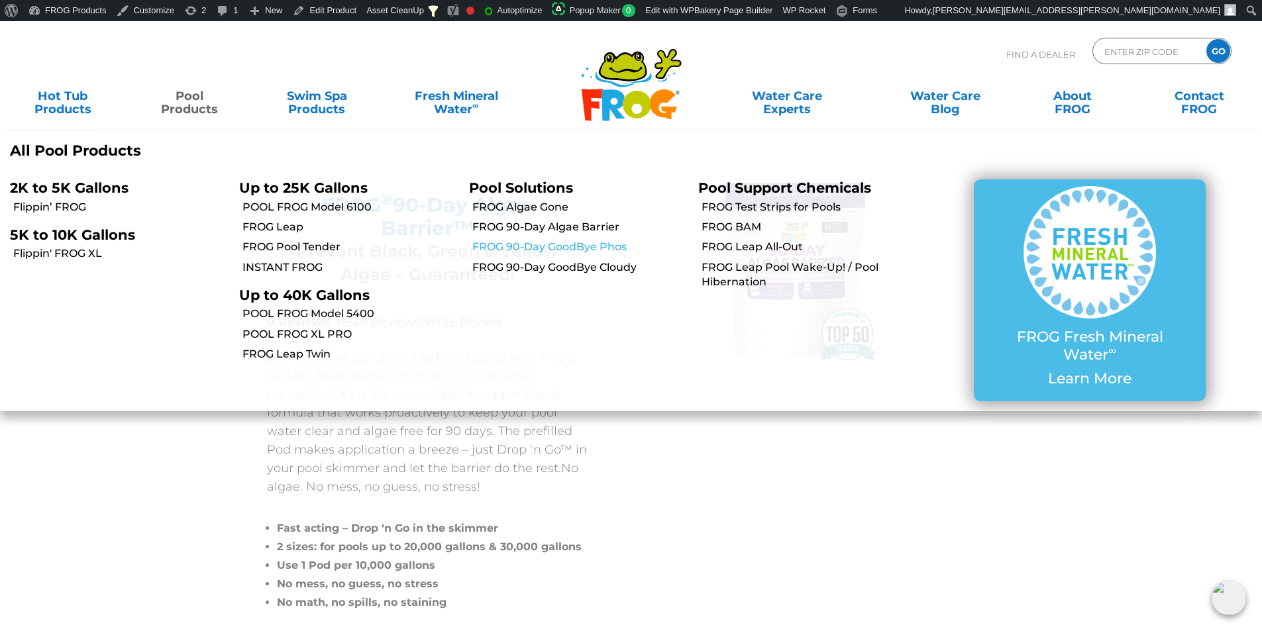
click at [560, 244] on link "FROG 90-Day GoodBye Phos" at bounding box center [580, 247] width 216 height 15
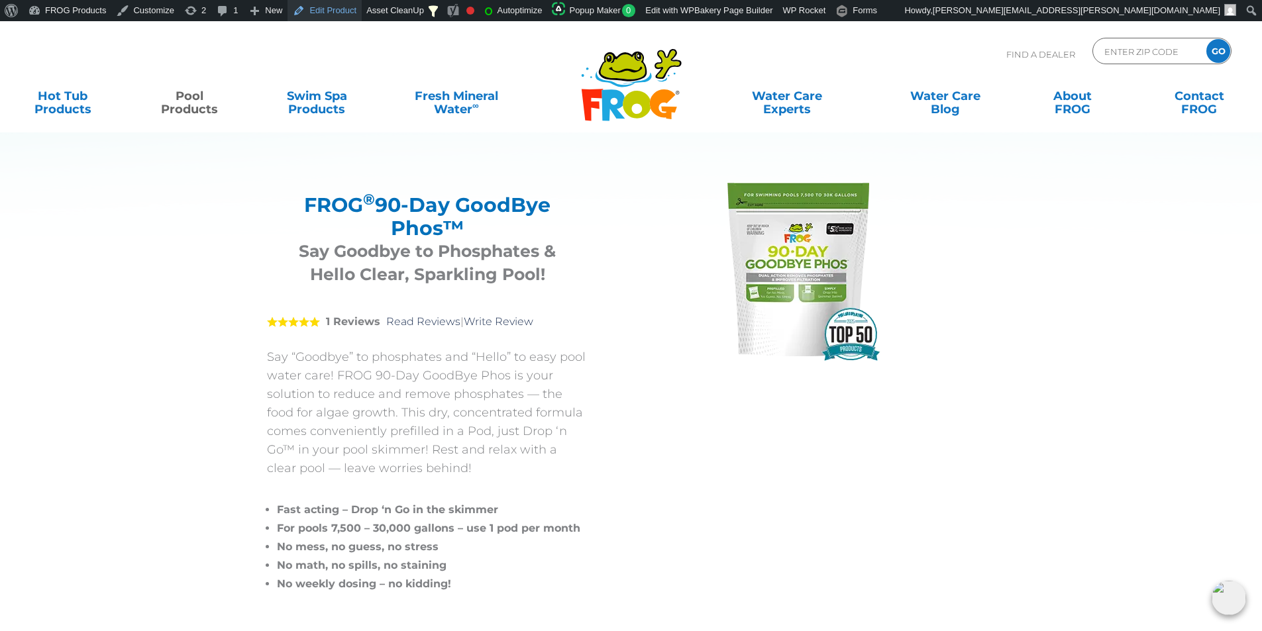
click at [310, 4] on link "Edit Product" at bounding box center [324, 10] width 74 height 21
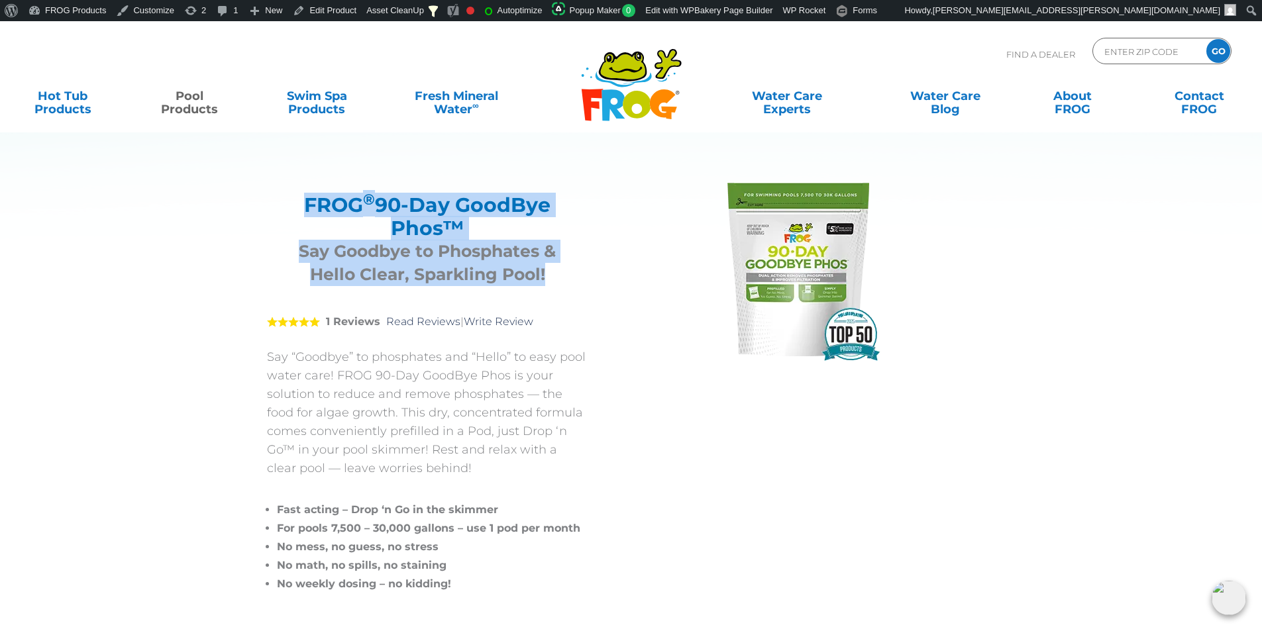
drag, startPoint x: 547, startPoint y: 270, endPoint x: 305, endPoint y: 207, distance: 250.2
click at [305, 207] on div "FROG ® 90-Day GoodBye Phos™ Say Goodbye to Phosphates & Hello Clear, Sparkling …" at bounding box center [427, 236] width 321 height 119
copy div "FROG ® 90-Day GoodBye Phos™ Say Goodbye to Phosphates & Hello Clear, Sparkling …"
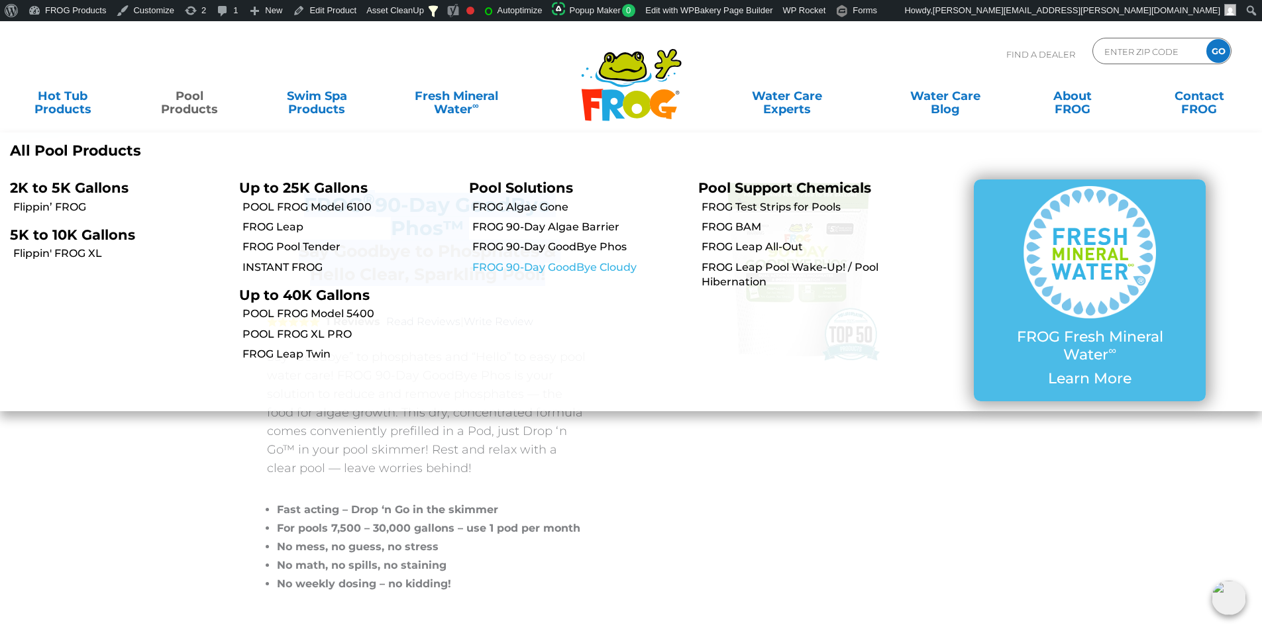
click at [574, 269] on link "FROG 90-Day GoodBye Cloudy" at bounding box center [580, 267] width 216 height 15
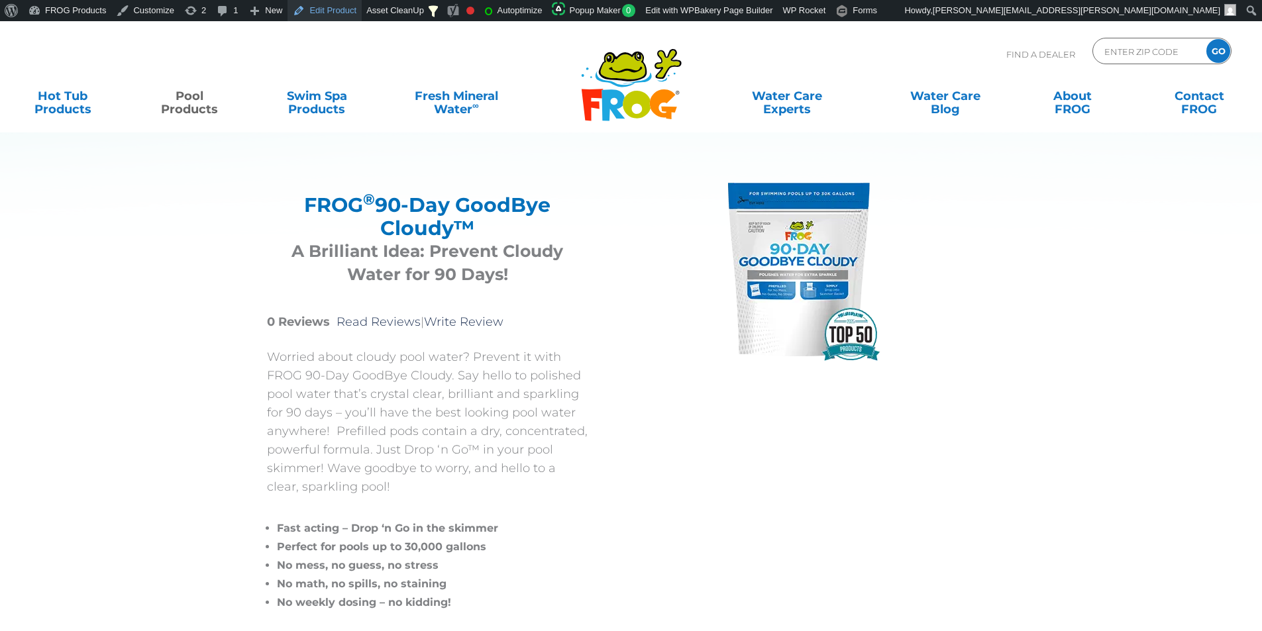
click at [340, 14] on link "Edit Product" at bounding box center [324, 10] width 74 height 21
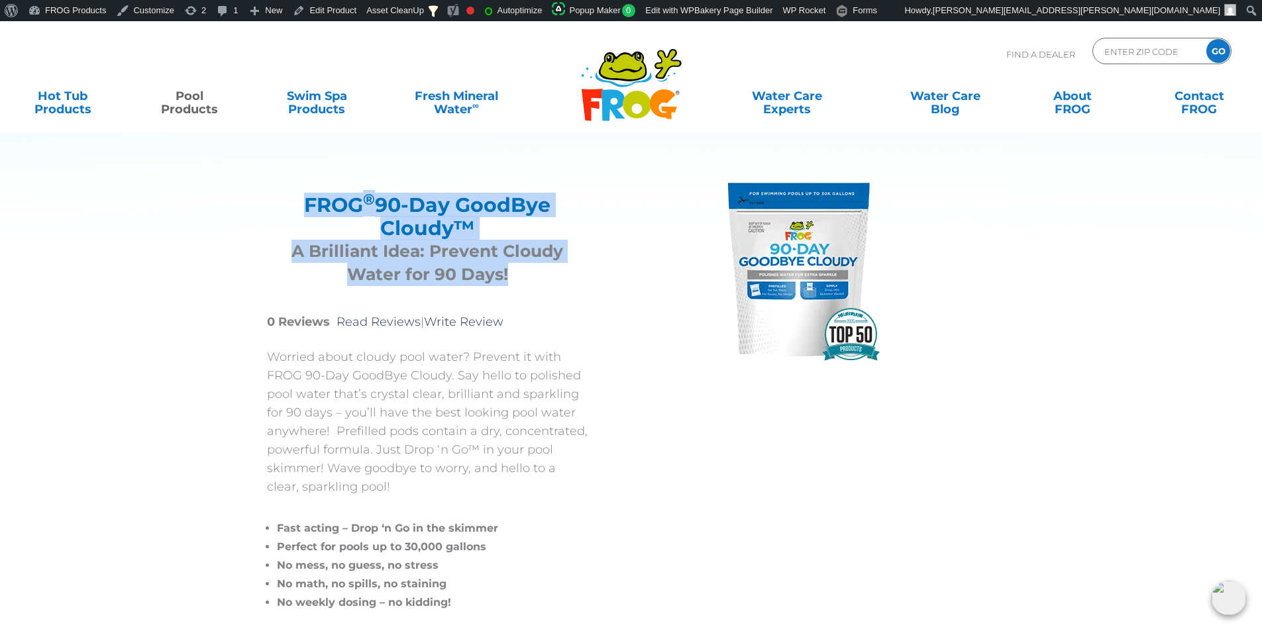
drag, startPoint x: 481, startPoint y: 267, endPoint x: 303, endPoint y: 199, distance: 190.8
click at [303, 199] on div "FROG ® 90-Day GoodBye Cloudy™ A Brilliant Idea: Prevent Cloudy Water for 90 Day…" at bounding box center [427, 236] width 321 height 119
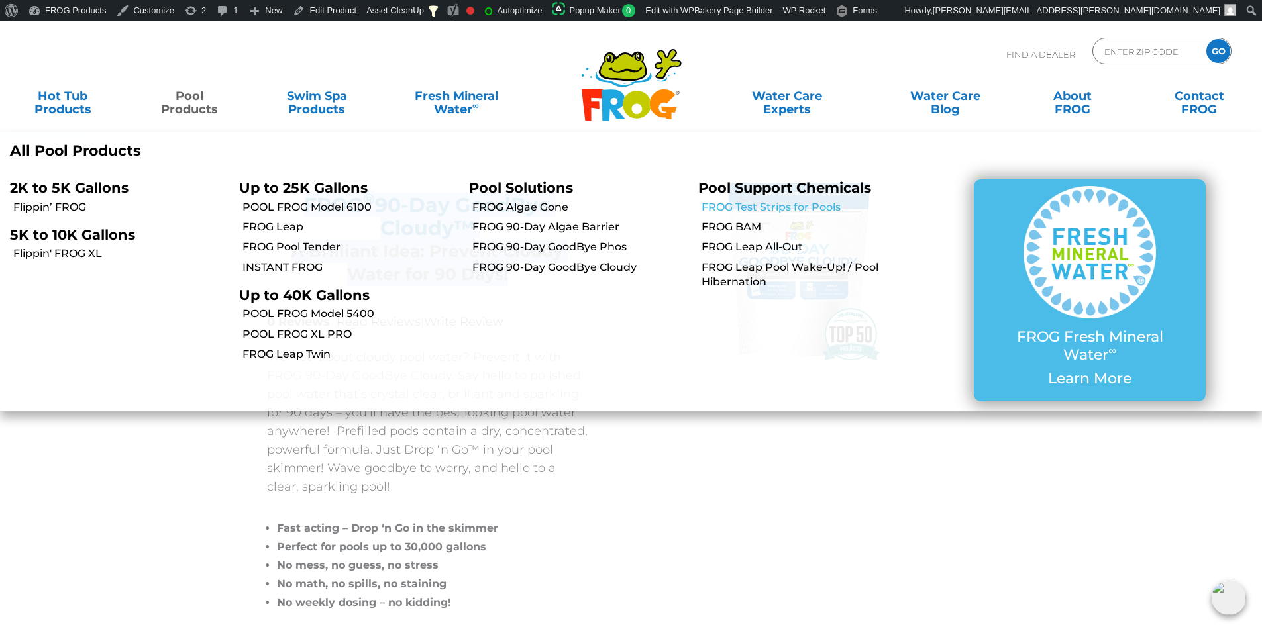
click at [797, 204] on link "FROG Test Strips for Pools" at bounding box center [809, 207] width 216 height 15
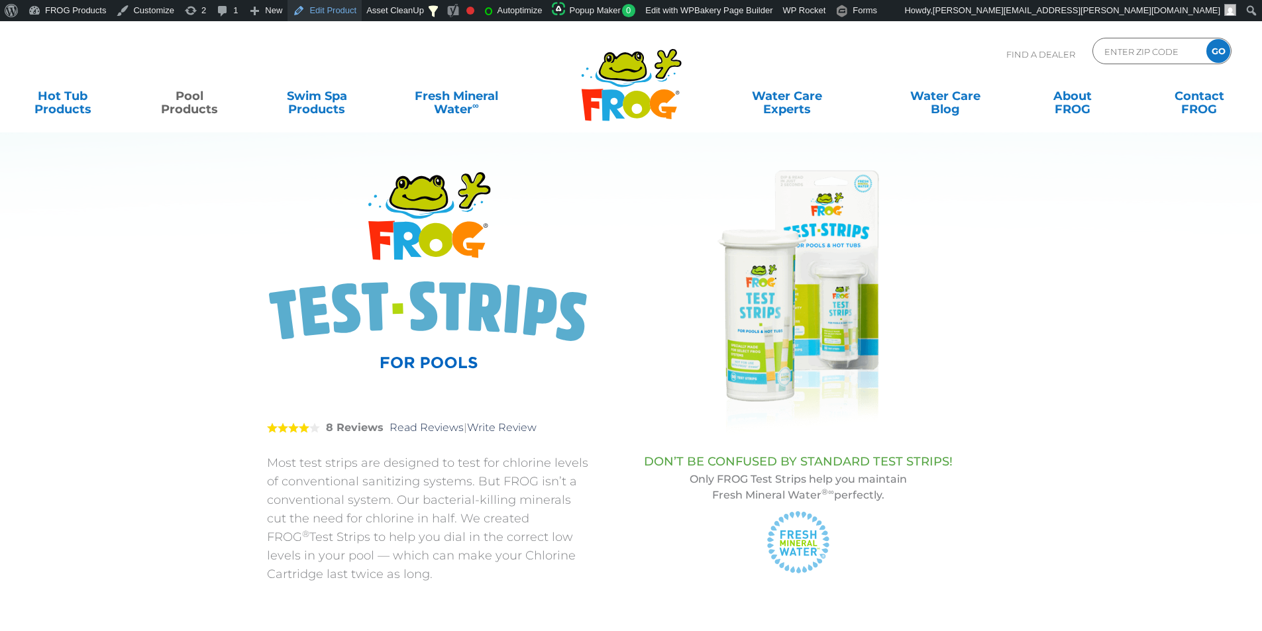
click at [307, 13] on link "Edit Product" at bounding box center [324, 10] width 74 height 21
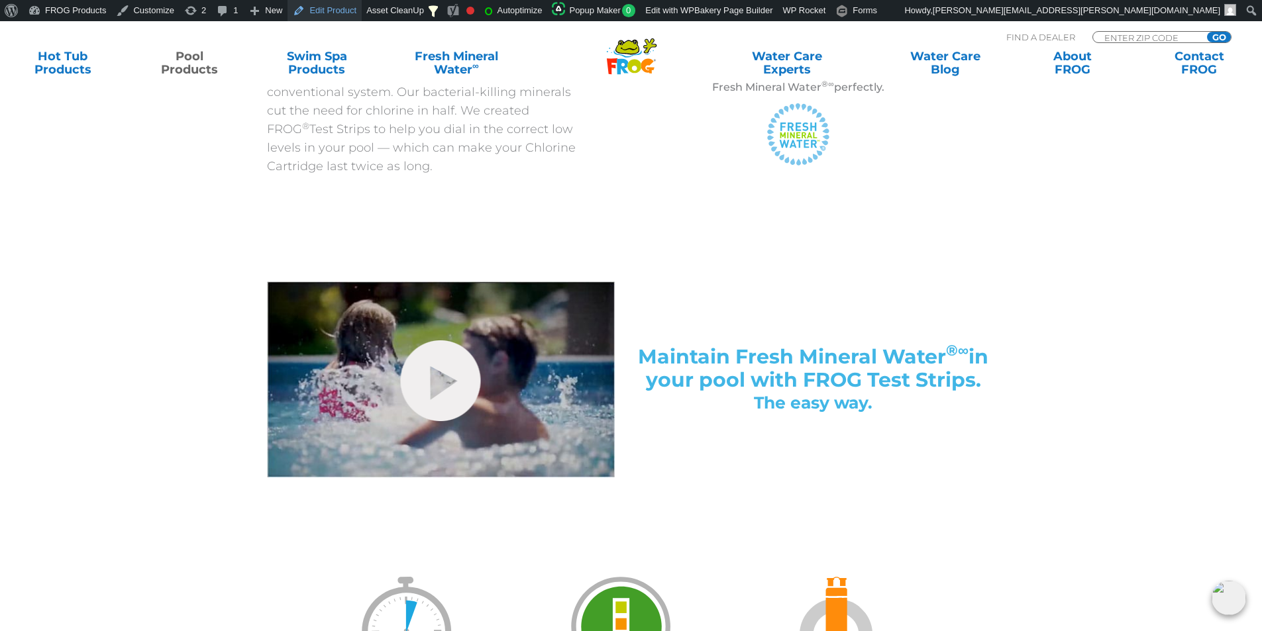
scroll to position [795, 0]
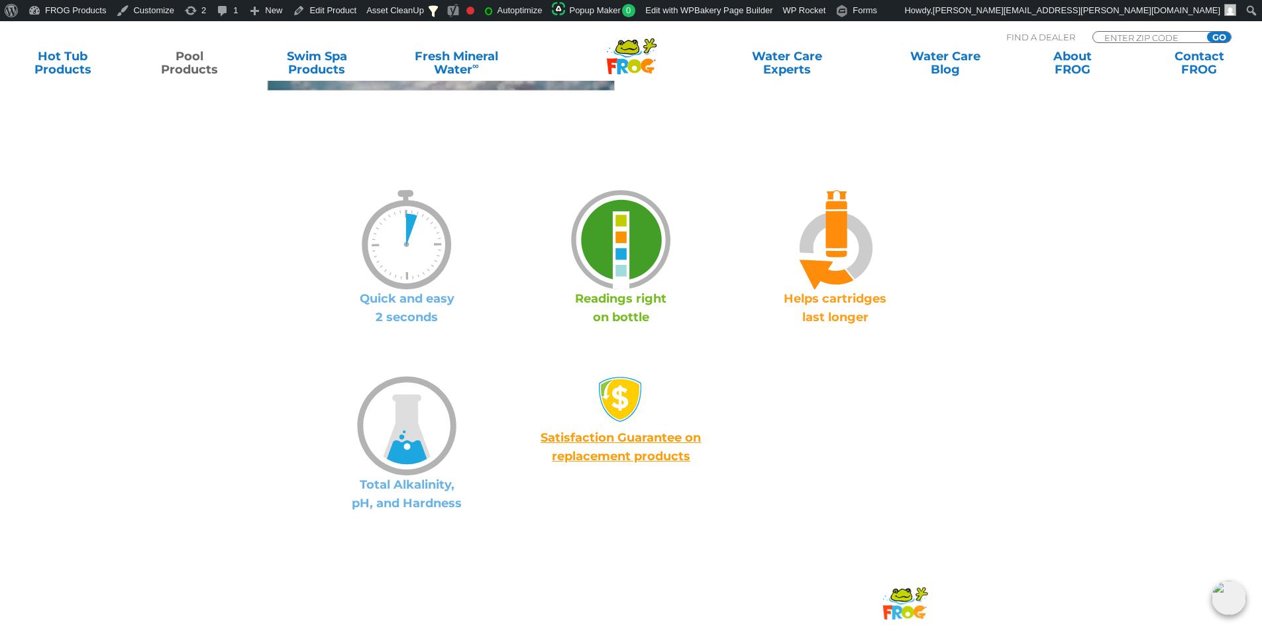
drag, startPoint x: 468, startPoint y: 506, endPoint x: 354, endPoint y: 487, distance: 115.5
click at [354, 487] on p "Total Alkalinity, pH, and Hardness" at bounding box center [407, 493] width 214 height 37
copy p "Total Alkalinity, pH, and Hardness"
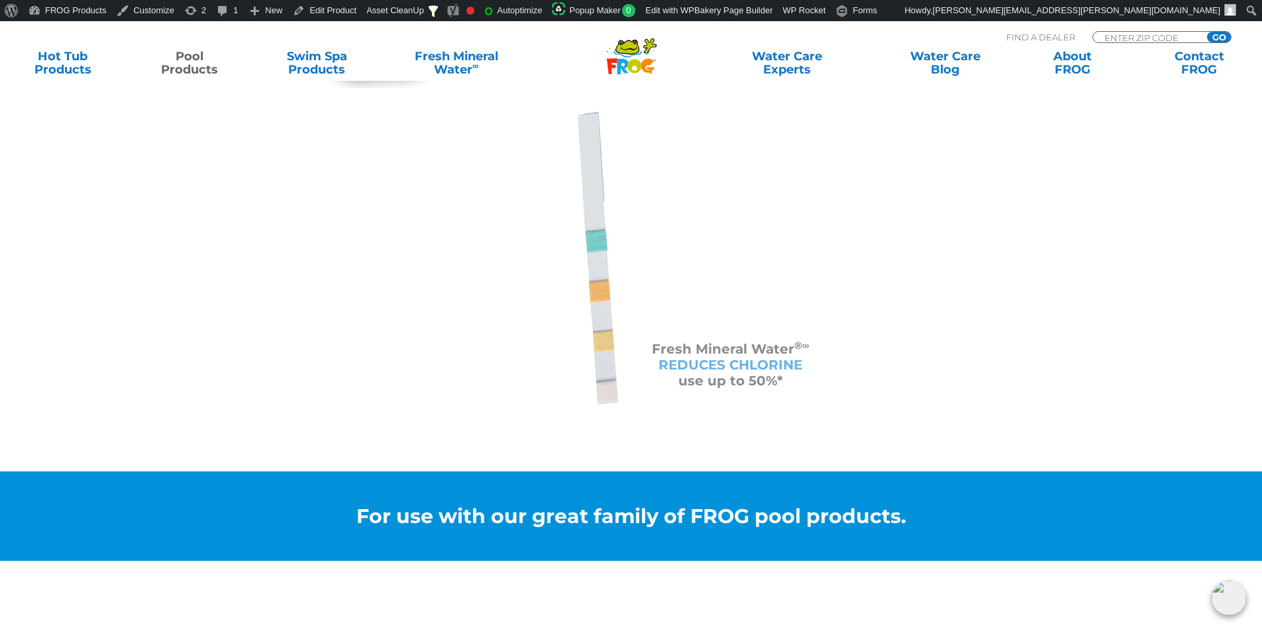
scroll to position [1854, 0]
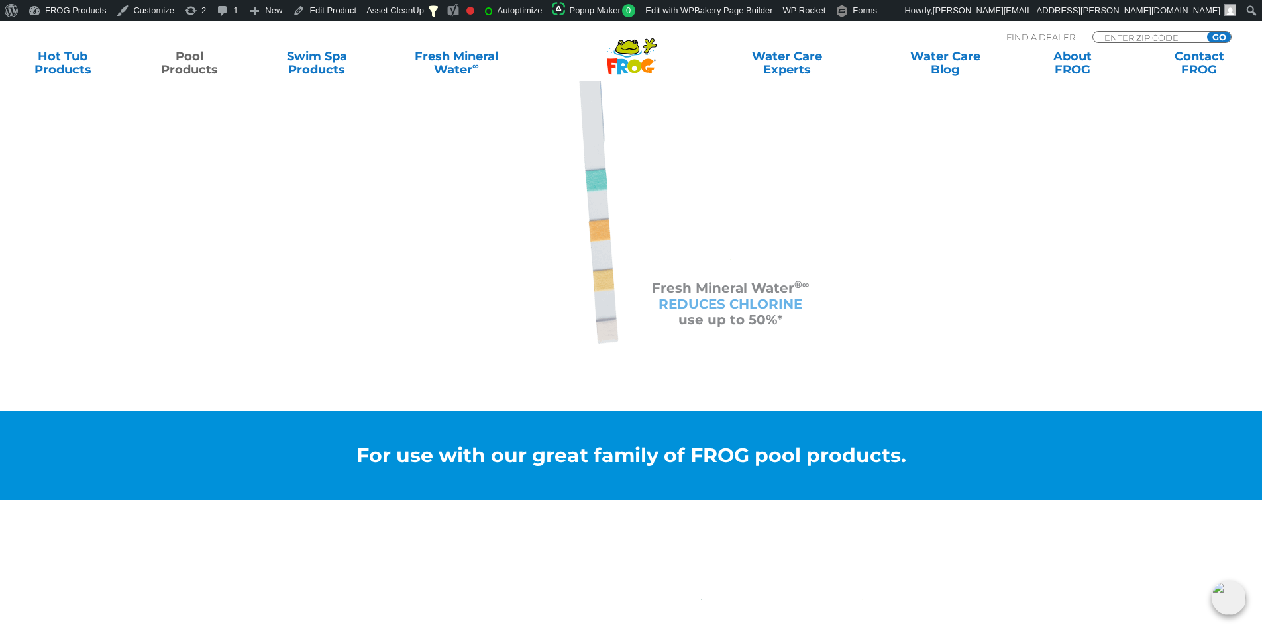
drag, startPoint x: 801, startPoint y: 324, endPoint x: 651, endPoint y: 290, distance: 153.4
click at [651, 290] on p "Fresh Mineral Water ®∞ REDUCES CHLORINE use up to 50%*" at bounding box center [730, 304] width 199 height 48
copy p "Fresh Mineral Water ®∞ REDUCES CHLORINE use up to 50%*"
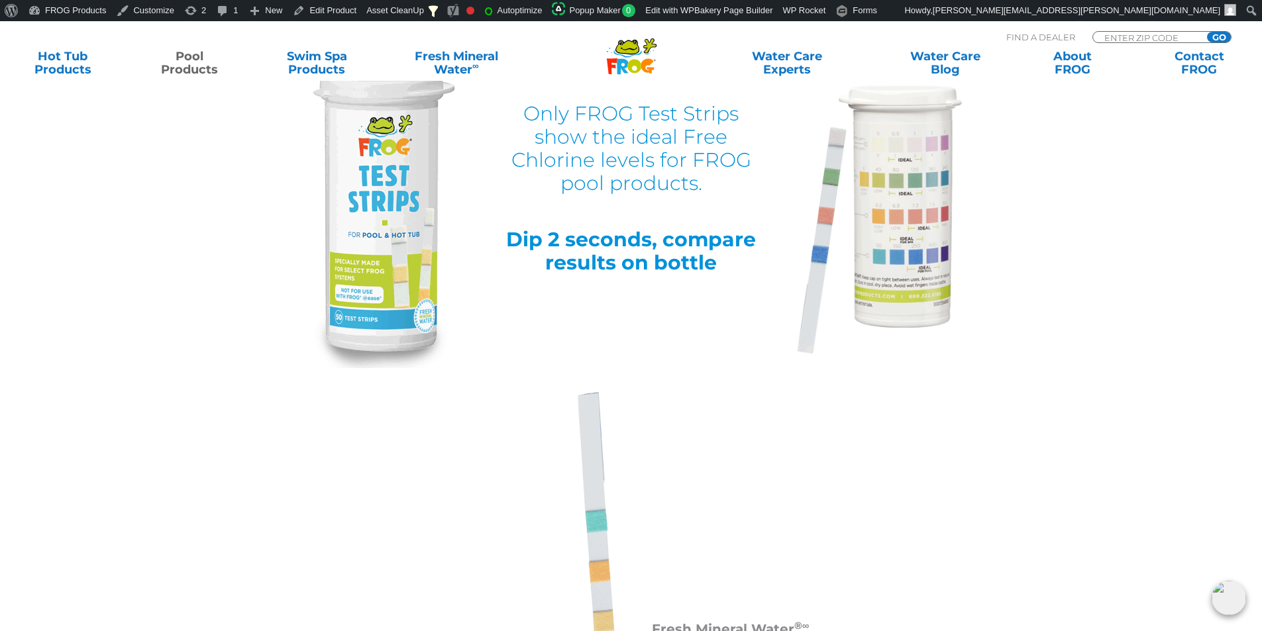
scroll to position [1258, 0]
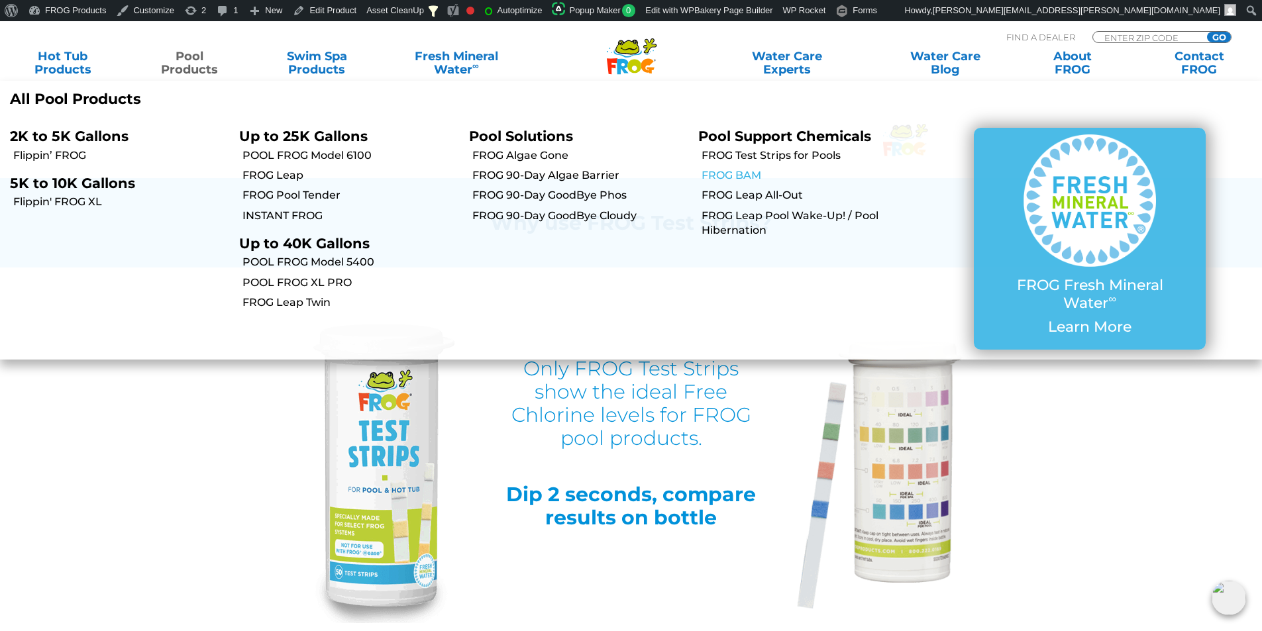
click at [744, 172] on link "FROG BAM" at bounding box center [809, 175] width 216 height 15
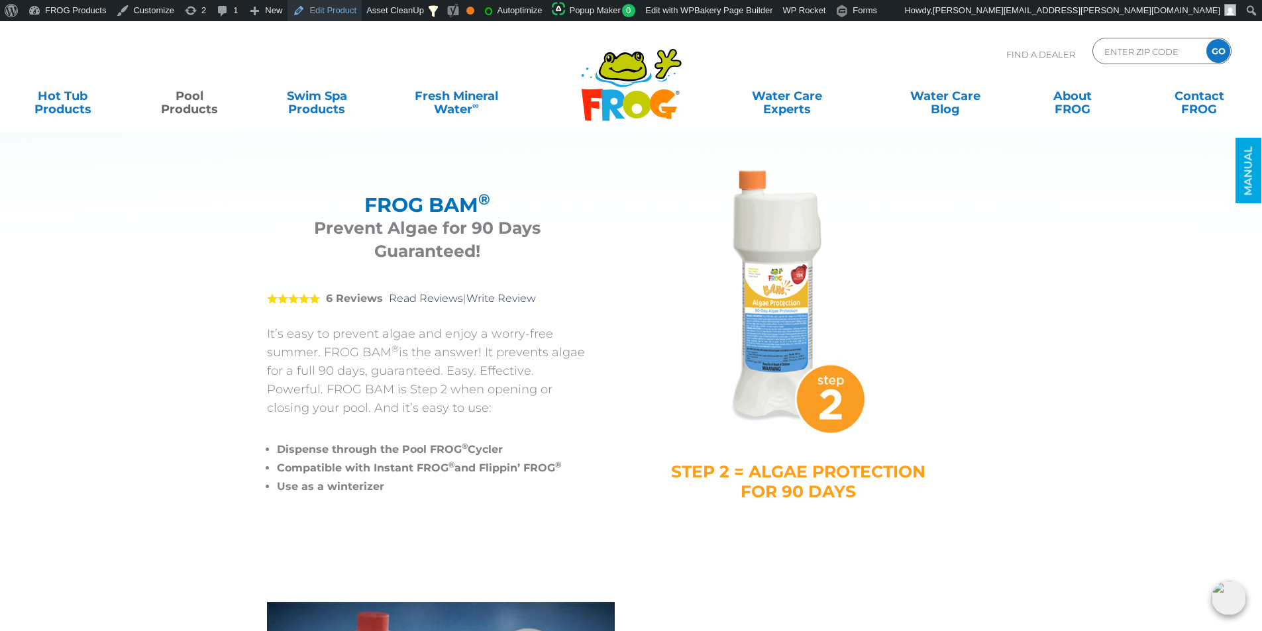
click at [314, 11] on link "Edit Product" at bounding box center [324, 10] width 74 height 21
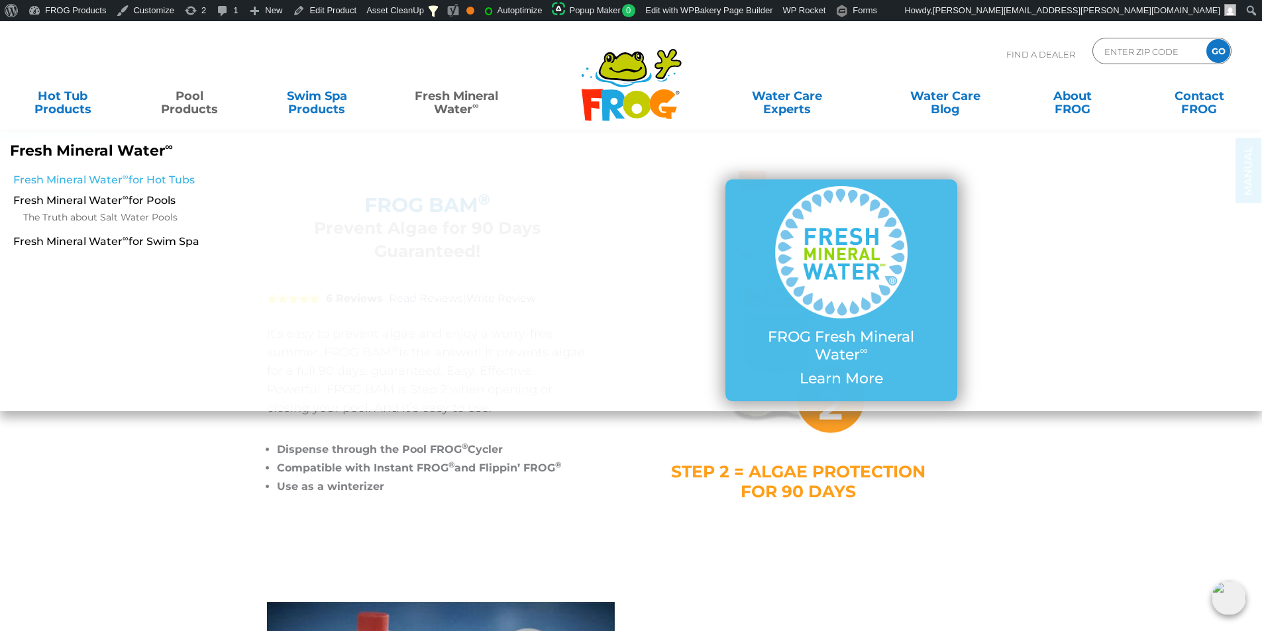
click at [79, 181] on link "Fresh Mineral Water ∞ for Hot Tubs" at bounding box center [216, 180] width 407 height 15
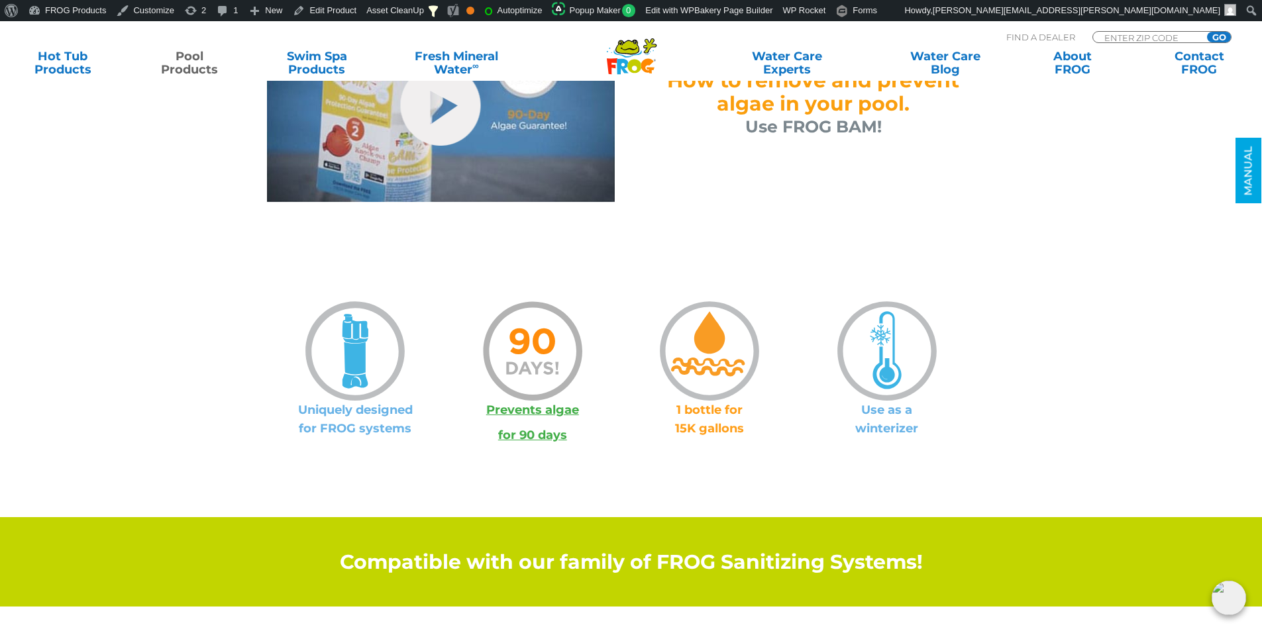
scroll to position [662, 0]
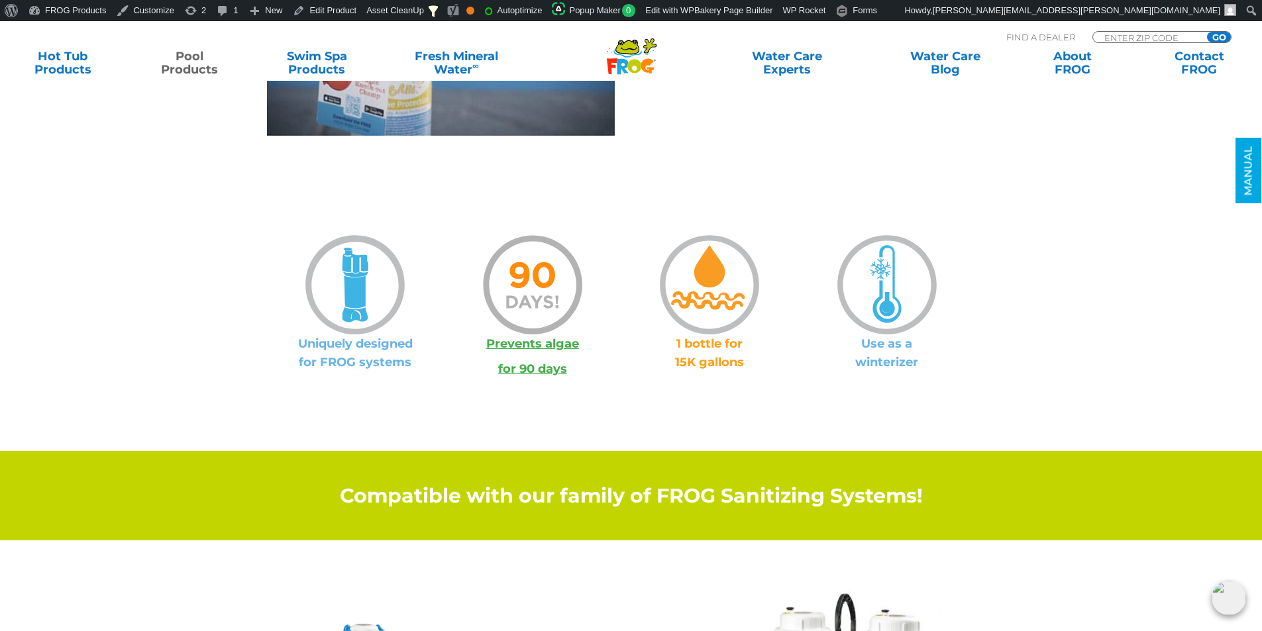
drag, startPoint x: 419, startPoint y: 359, endPoint x: 288, endPoint y: 348, distance: 131.6
click at [288, 348] on p "Uniquely designed for FROG systems" at bounding box center [355, 352] width 177 height 37
copy p "Uniquely designed for FROG systems"
drag, startPoint x: 766, startPoint y: 370, endPoint x: 657, endPoint y: 345, distance: 111.3
click at [657, 345] on p "1 bottle for 15K gallons" at bounding box center [709, 352] width 177 height 37
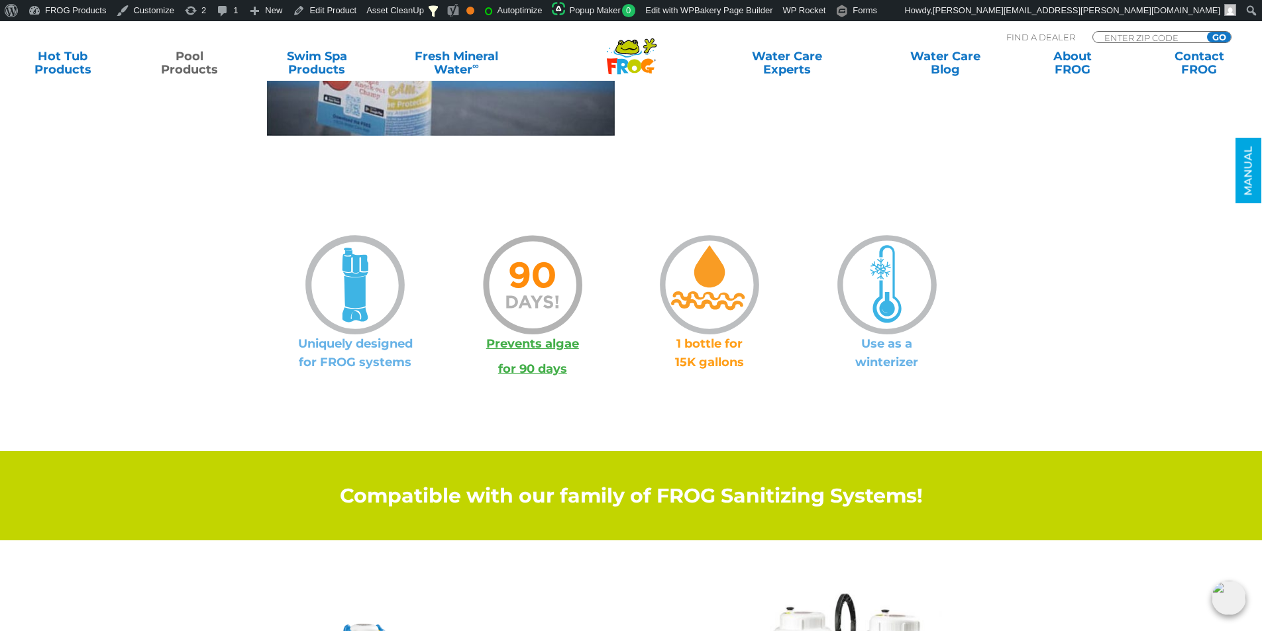
copy p "1 bottle for 15K gallons"
drag, startPoint x: 962, startPoint y: 367, endPoint x: 859, endPoint y: 344, distance: 105.1
click at [861, 348] on p "Use as a winterizer" at bounding box center [886, 352] width 177 height 37
copy p "Use as a winterizer"
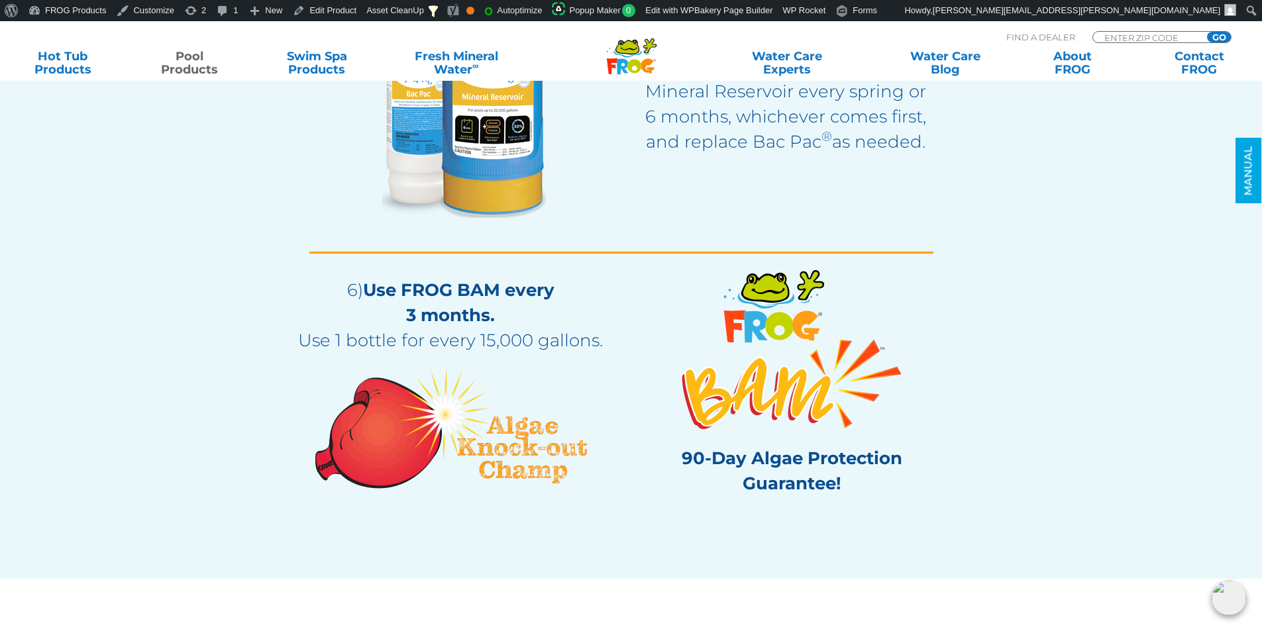
scroll to position [2715, 0]
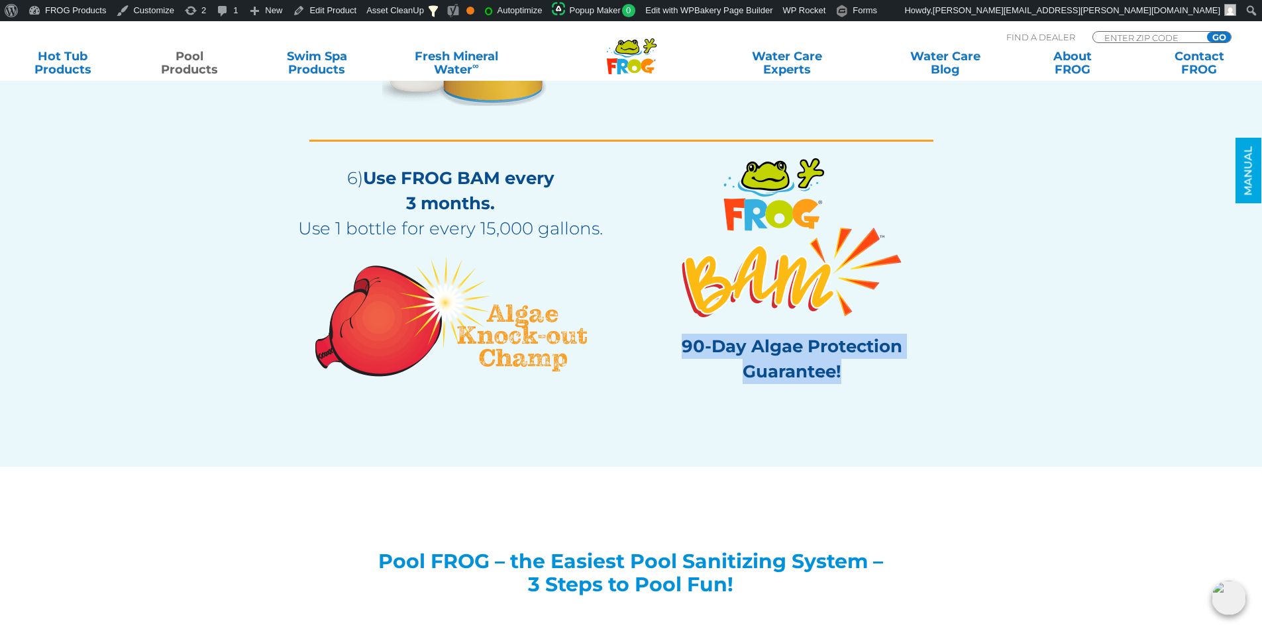
drag, startPoint x: 844, startPoint y: 379, endPoint x: 667, endPoint y: 346, distance: 180.4
click at [667, 346] on p "90-Day Algae Protection Guarantee!" at bounding box center [792, 359] width 288 height 50
drag, startPoint x: 605, startPoint y: 228, endPoint x: 369, endPoint y: 177, distance: 241.2
click at [369, 177] on p "6) Use FROG BAM every 3 months. Use 1 bottle for every 15,000 gallons." at bounding box center [450, 203] width 321 height 75
copy p "Use FROG BAM every 3 months. Use 1 bottle for every 15,000 gallons."
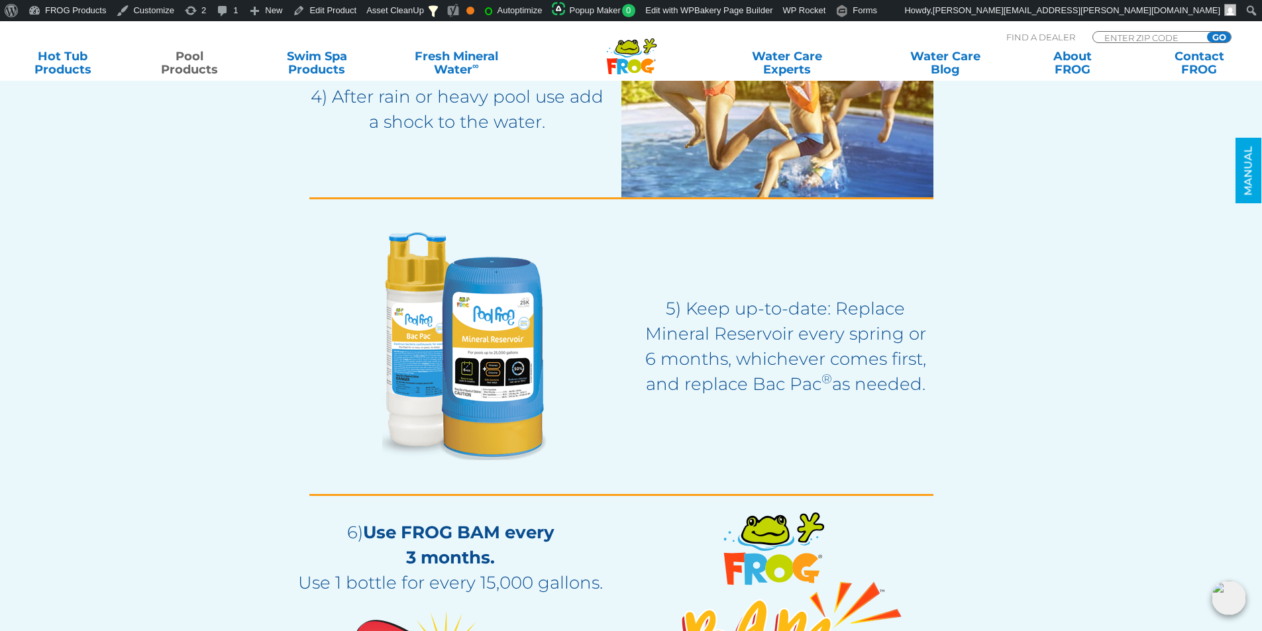
scroll to position [2185, 0]
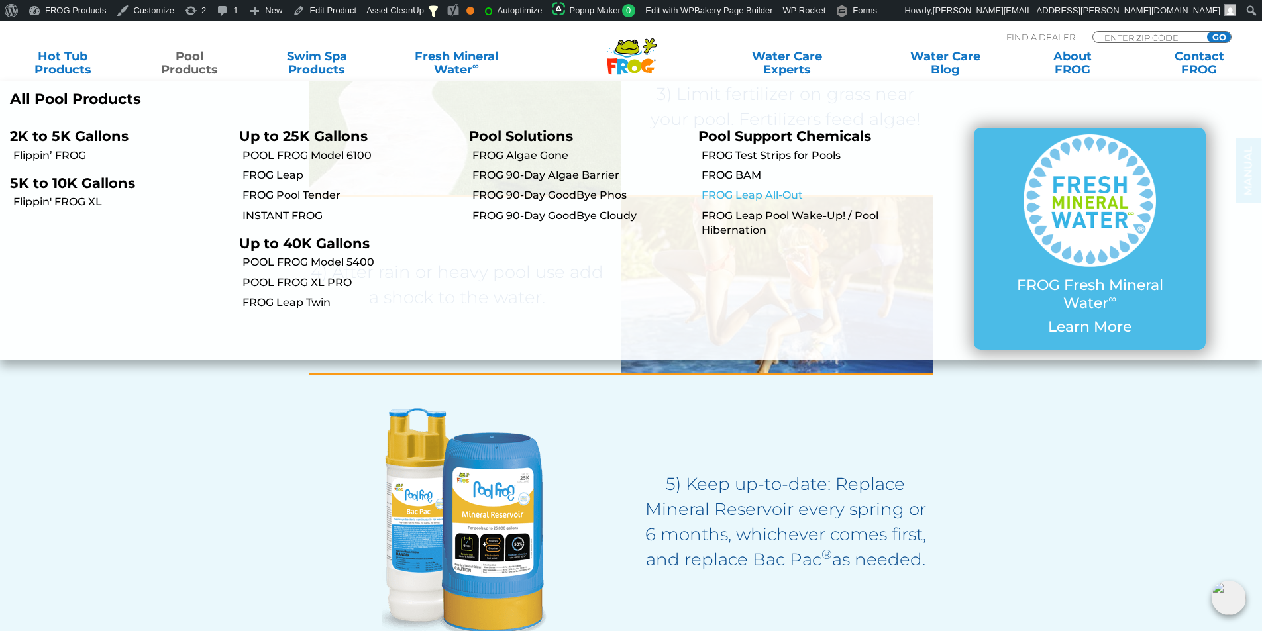
click at [754, 195] on link "FROG Leap All-Out" at bounding box center [809, 195] width 216 height 15
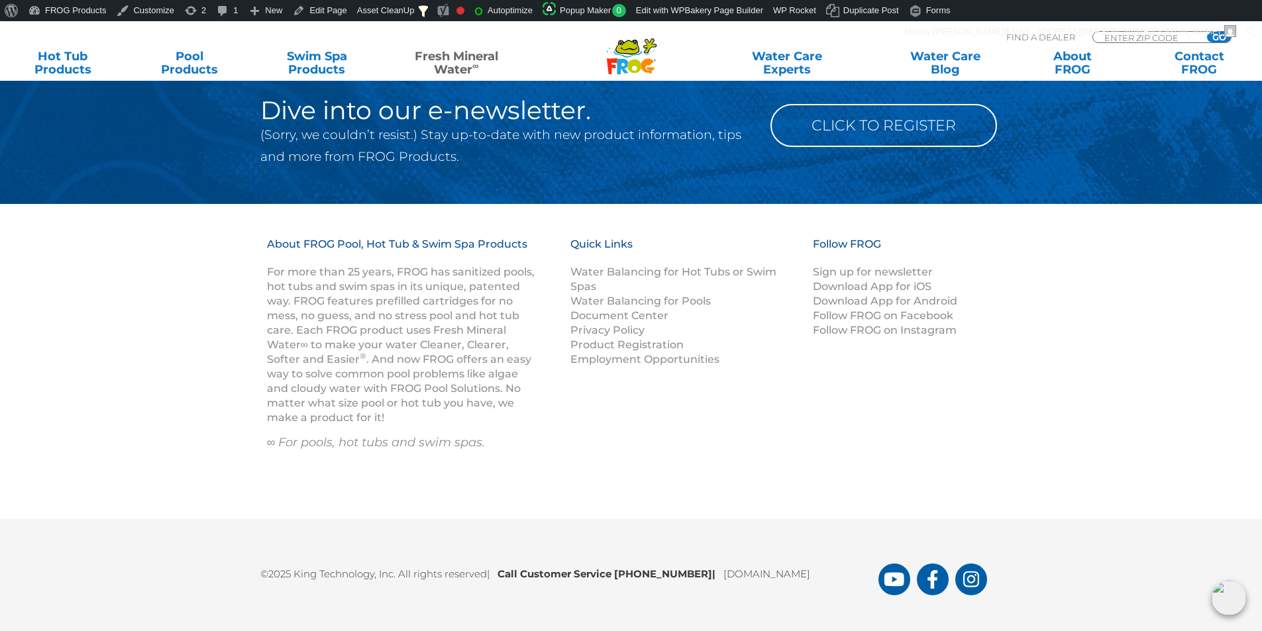
scroll to position [1993, 0]
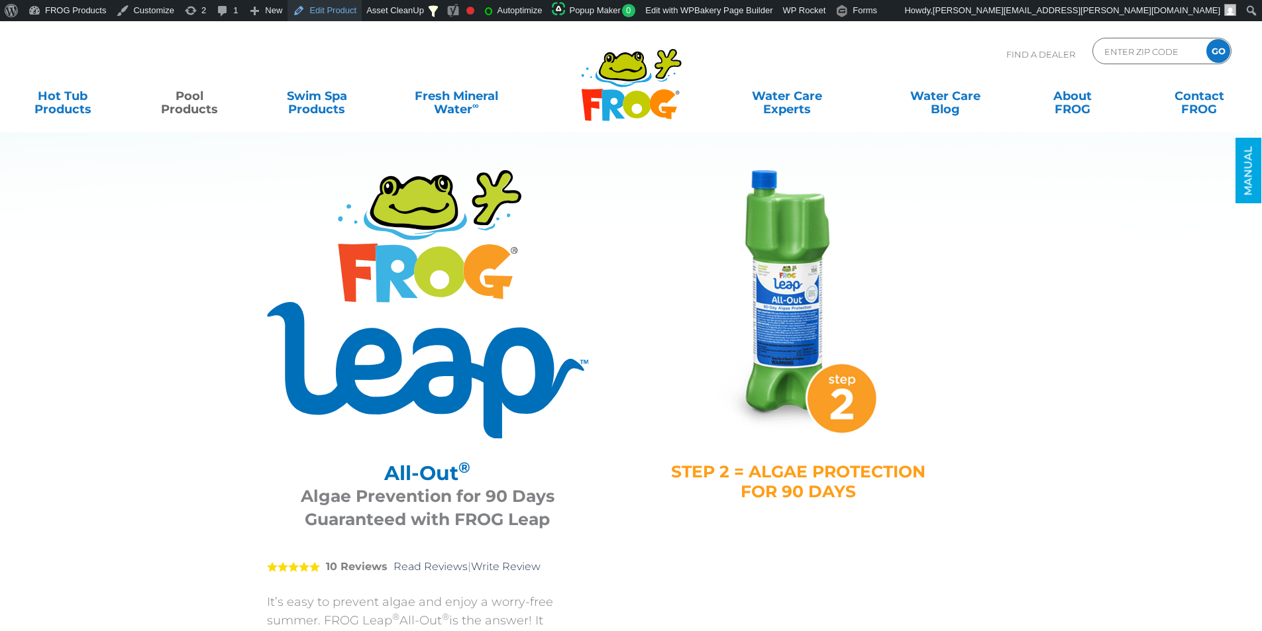
click at [322, 11] on link "Edit Product" at bounding box center [324, 10] width 74 height 21
click at [319, 12] on link "Edit Product" at bounding box center [324, 10] width 74 height 21
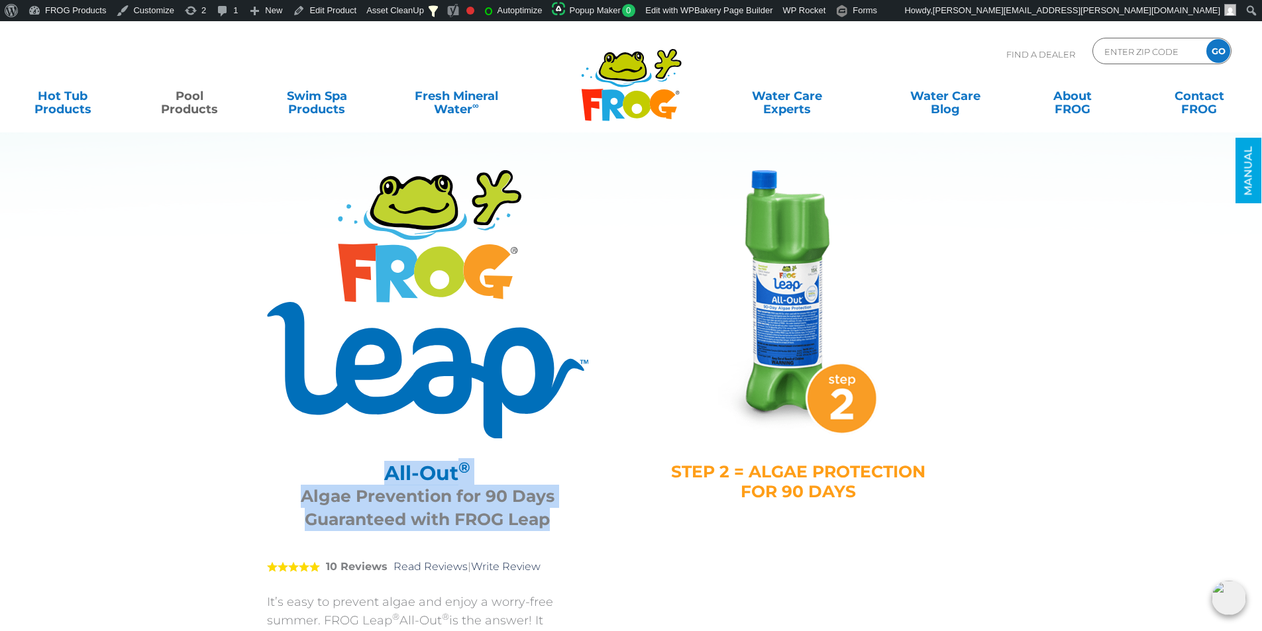
drag, startPoint x: 553, startPoint y: 521, endPoint x: 385, endPoint y: 479, distance: 172.8
click at [385, 479] on div "All-Out ® Algae Prevention for 90 Days Guaranteed with FROG Leap" at bounding box center [427, 493] width 321 height 96
copy div "All-Out ® Algae Prevention for 90 Days Guaranteed with FROG Leap"
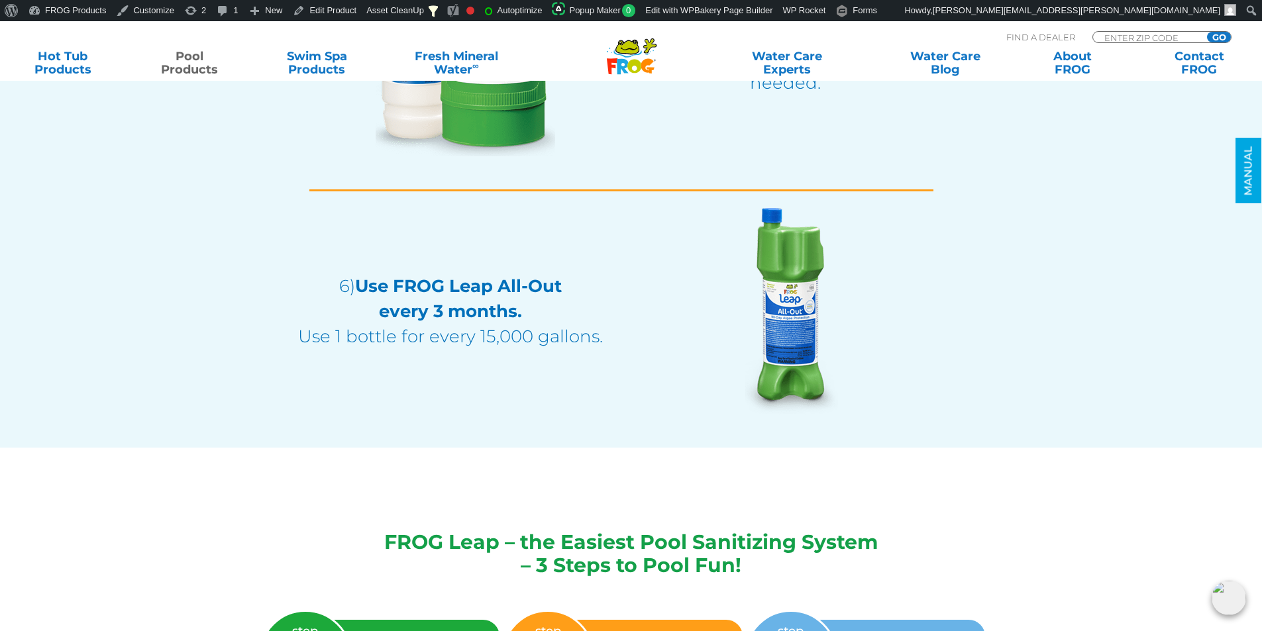
scroll to position [2318, 0]
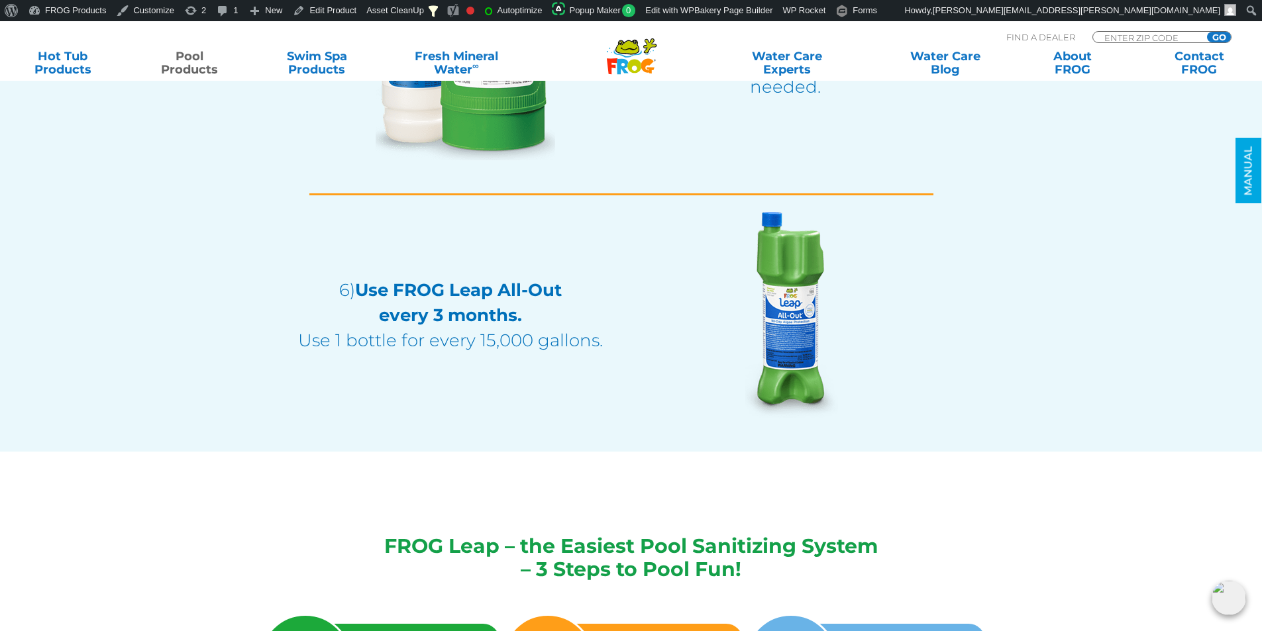
drag, startPoint x: 613, startPoint y: 344, endPoint x: 361, endPoint y: 293, distance: 257.4
click at [361, 293] on div "6) Use FROG Leap All-Out every 3 months. Use 1 bottle for every 15,000 gallons." at bounding box center [455, 306] width 331 height 223
copy p "Use FROG Leap All-Out every 3 months. Use 1 bottle for every 15,000 gallons."
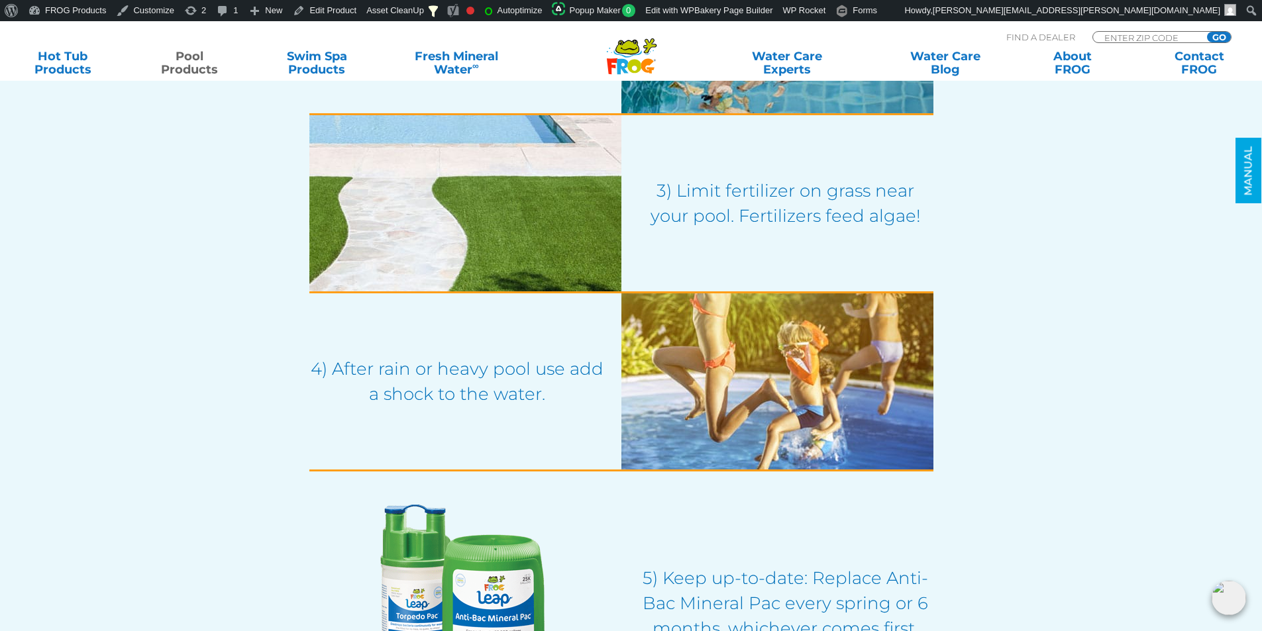
scroll to position [1523, 0]
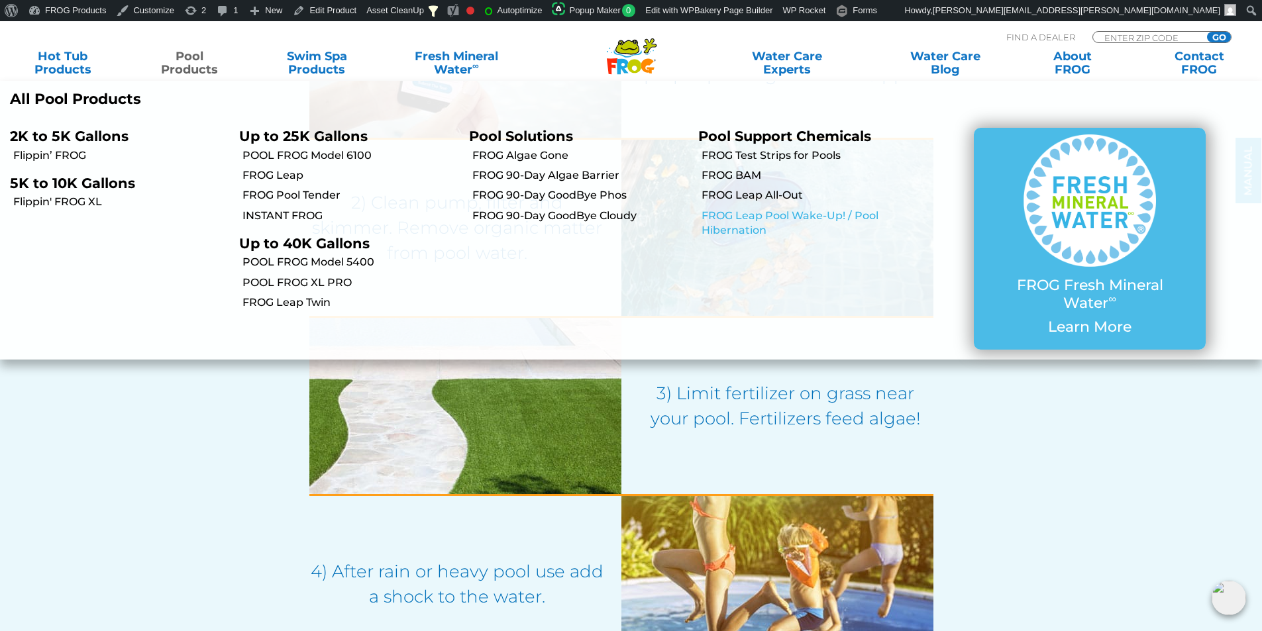
click at [758, 222] on link "FROG Leap Pool Wake-Up! / Pool Hibernation" at bounding box center [809, 224] width 216 height 30
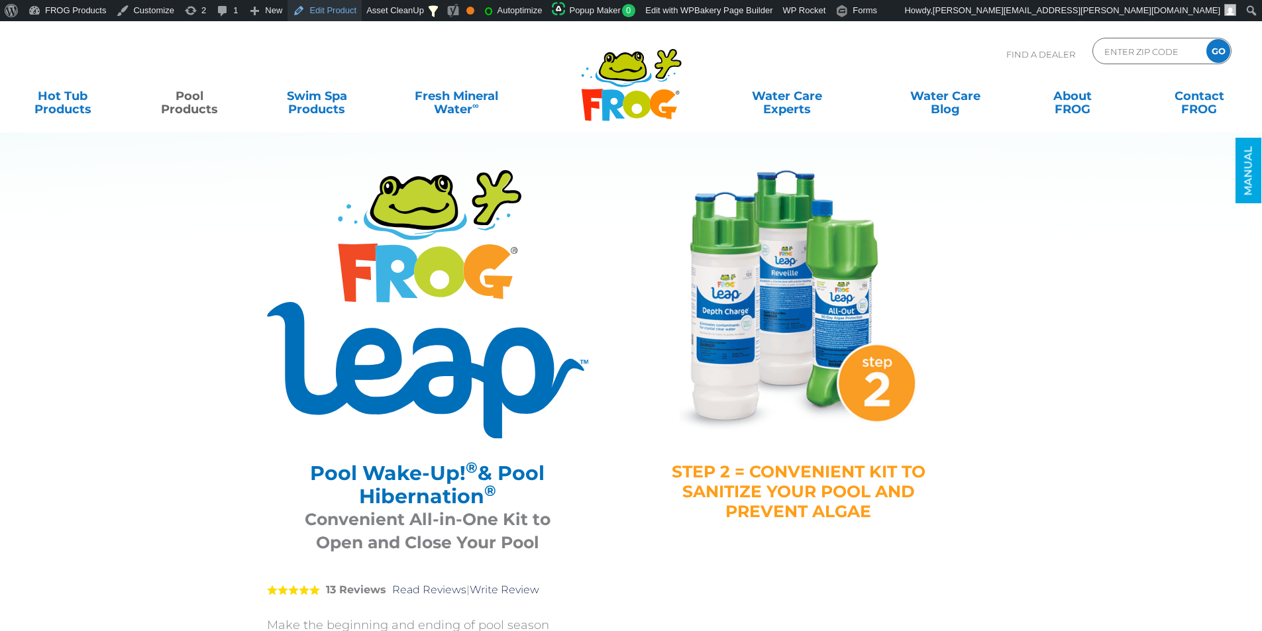
click at [321, 12] on link "Edit Product" at bounding box center [324, 10] width 74 height 21
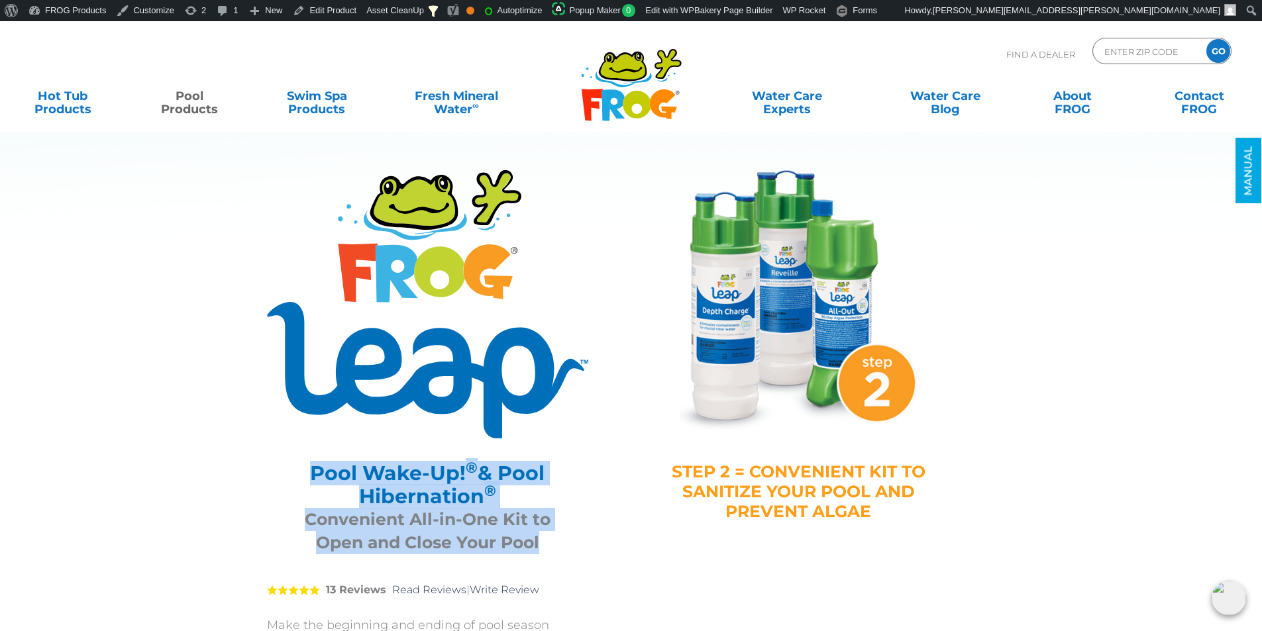
drag, startPoint x: 548, startPoint y: 531, endPoint x: 313, endPoint y: 475, distance: 240.9
click at [313, 475] on div "Pool Wake-Up! ® & Pool Hibernation ® Convenient All-in-One Kit to Open and Clos…" at bounding box center [427, 504] width 321 height 119
copy div "Pool Wake-Up! ® & Pool Hibernation ® Convenient All-in-One Kit to Open and Clos…"
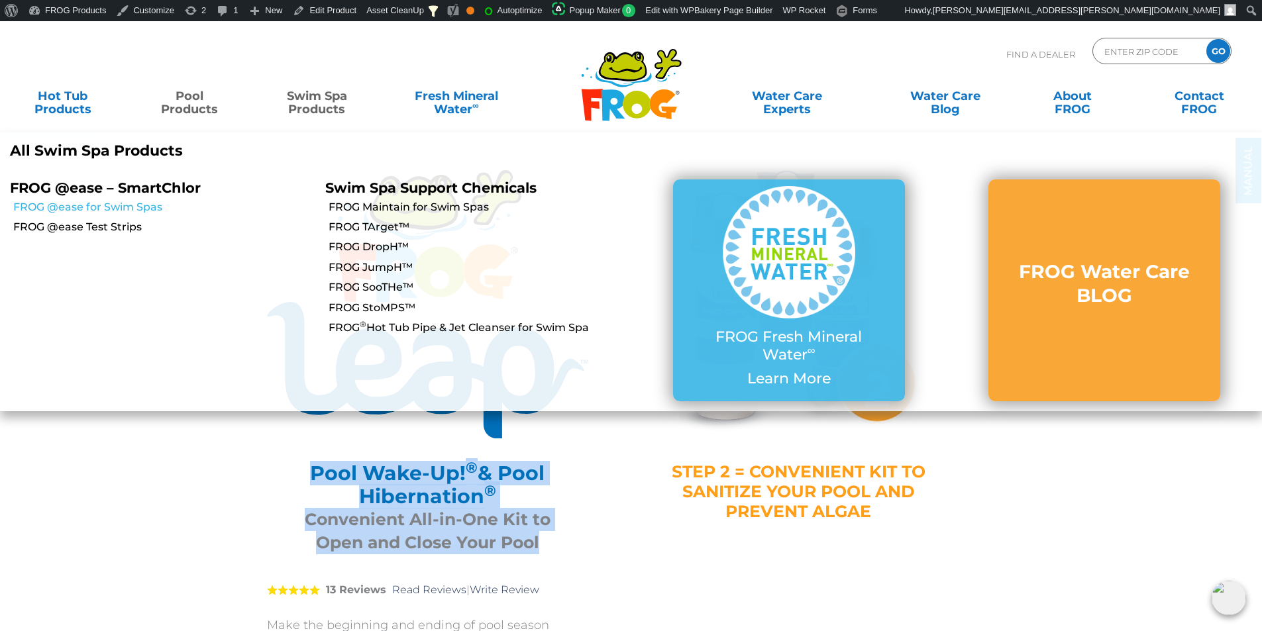
click at [149, 203] on link "FROG @ease for Swim Spas" at bounding box center [164, 207] width 302 height 15
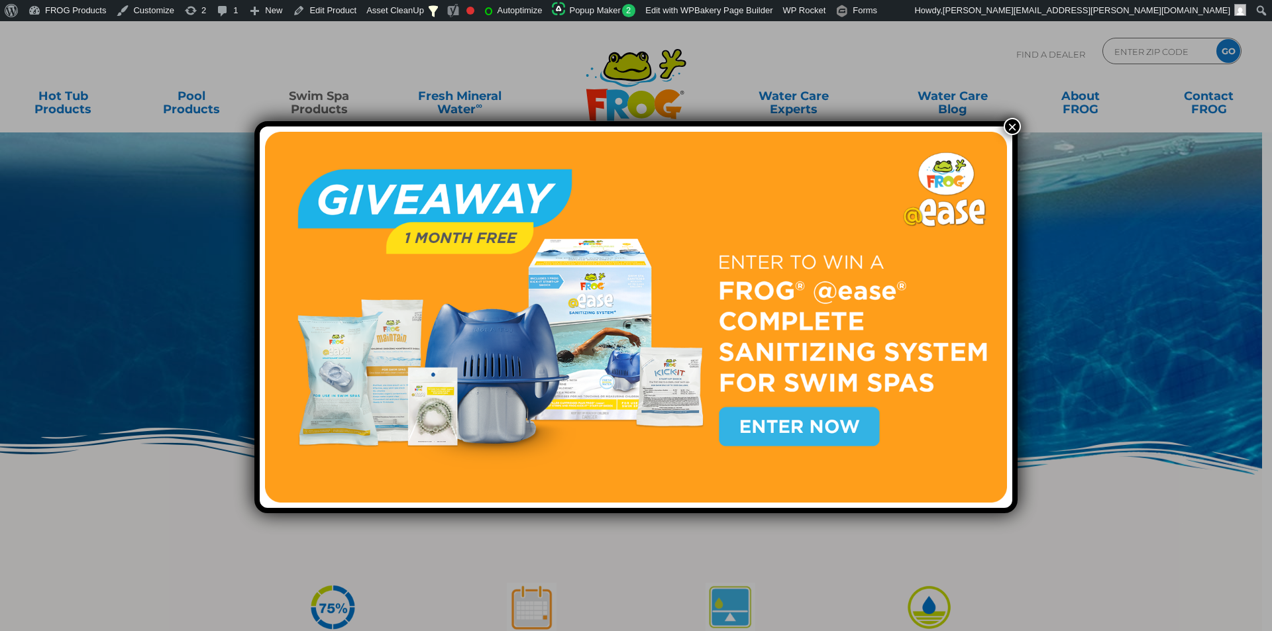
click at [1016, 129] on button "×" at bounding box center [1011, 126] width 17 height 17
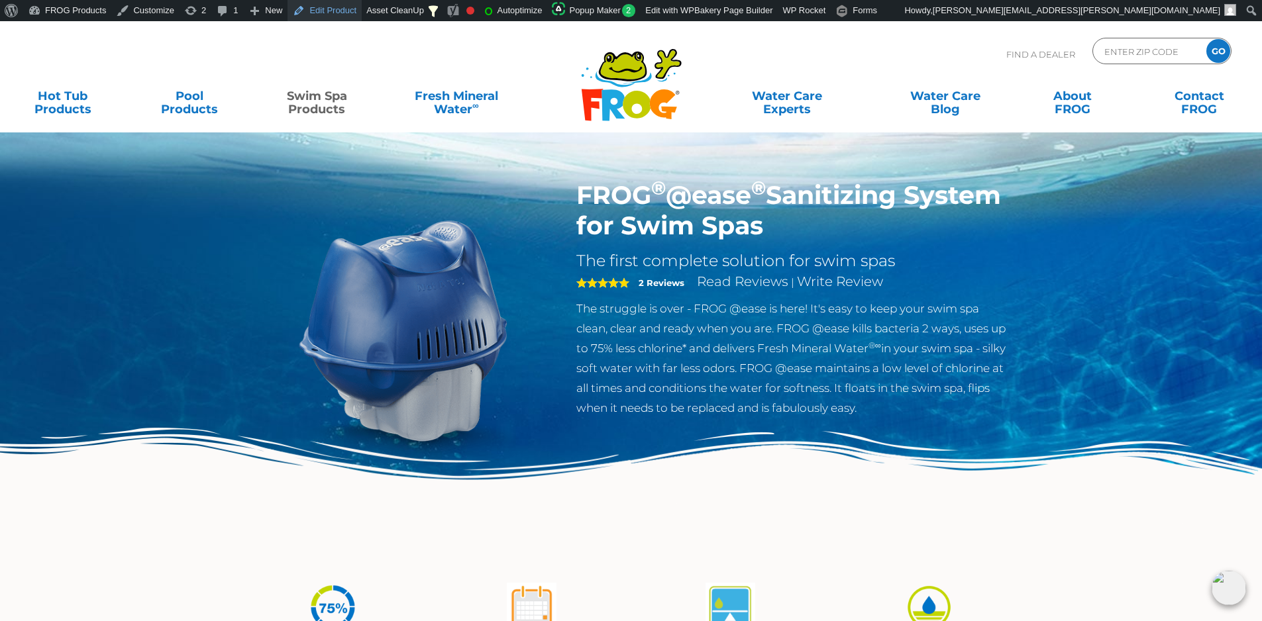
click at [338, 14] on link "Edit Product" at bounding box center [324, 10] width 74 height 21
